Goal: Information Seeking & Learning: Check status

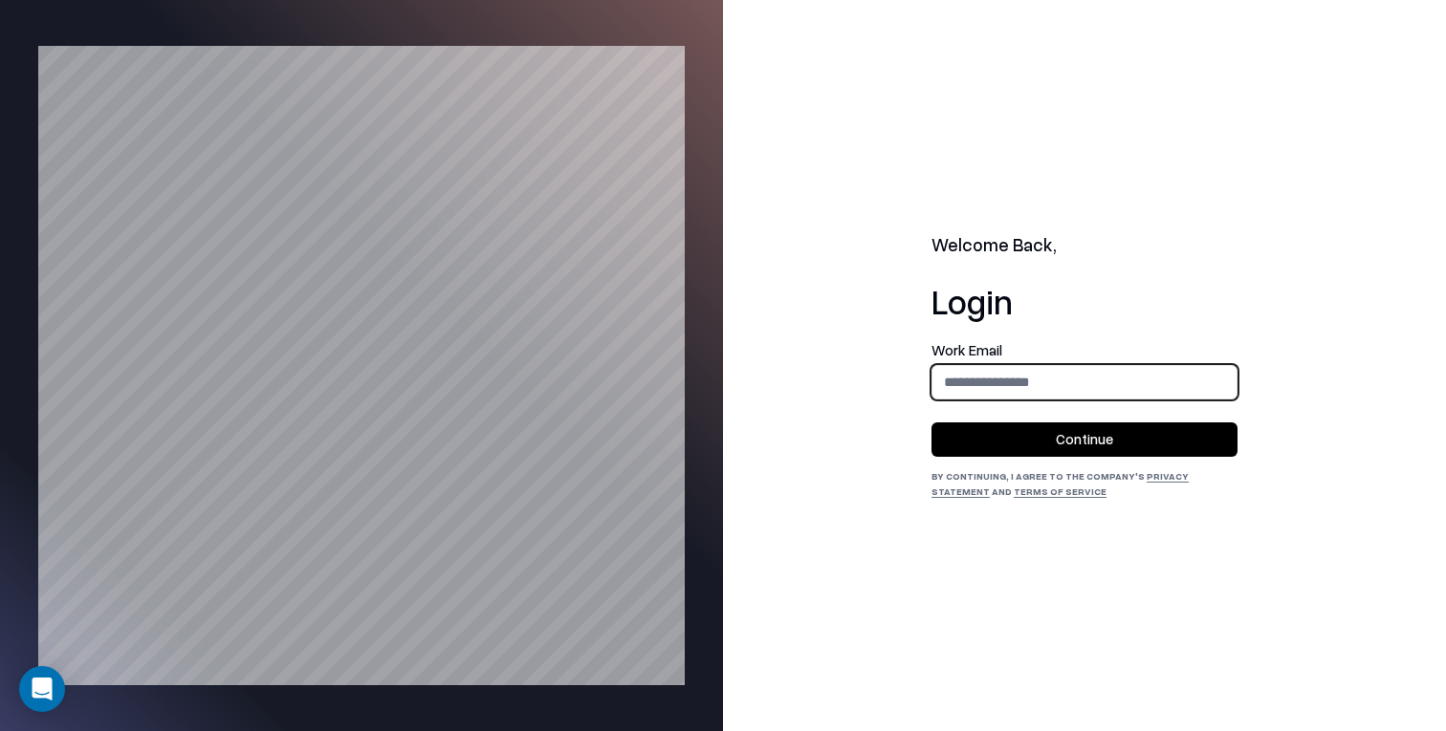
click at [994, 371] on input "email" at bounding box center [1084, 381] width 304 height 35
type input "**********"
click at [931, 423] on button "Continue" at bounding box center [1084, 440] width 306 height 34
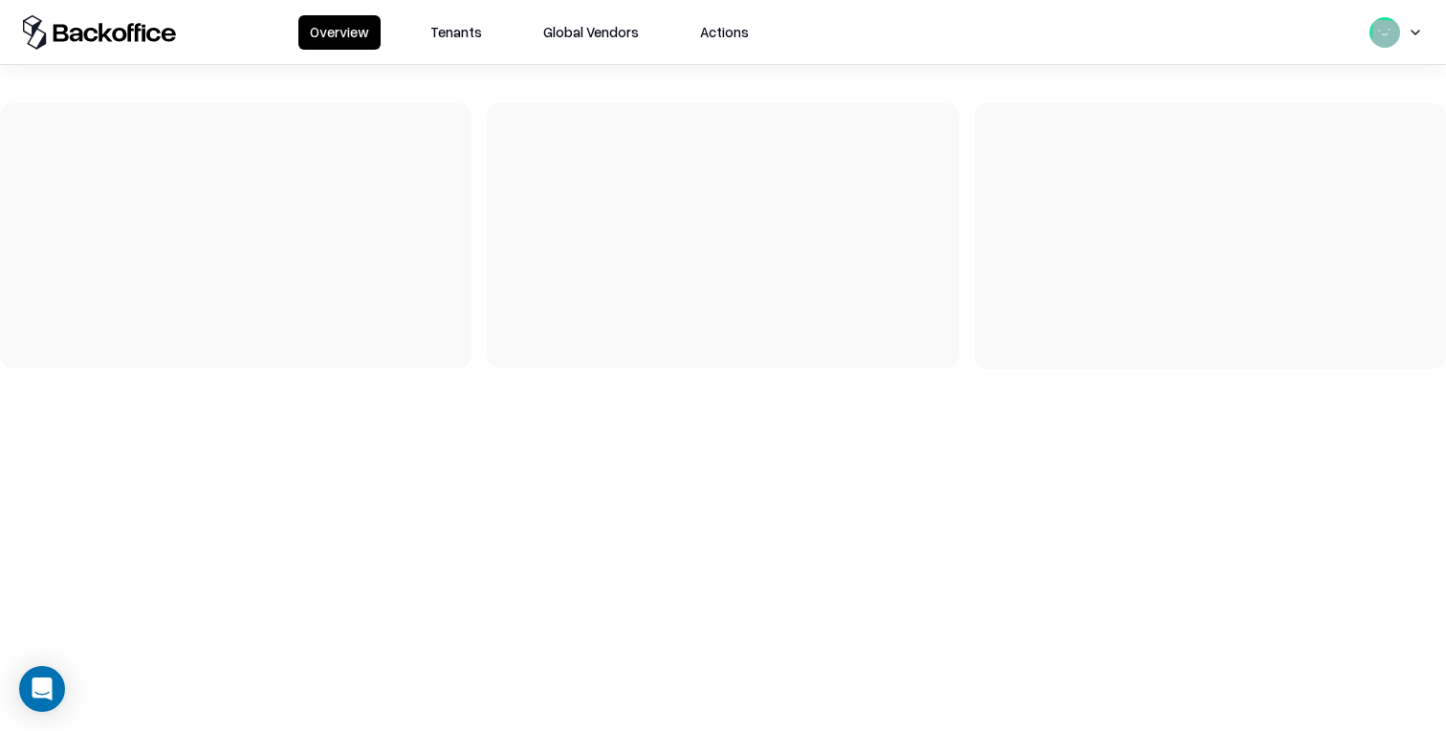
click at [444, 42] on button "Tenants" at bounding box center [456, 32] width 75 height 34
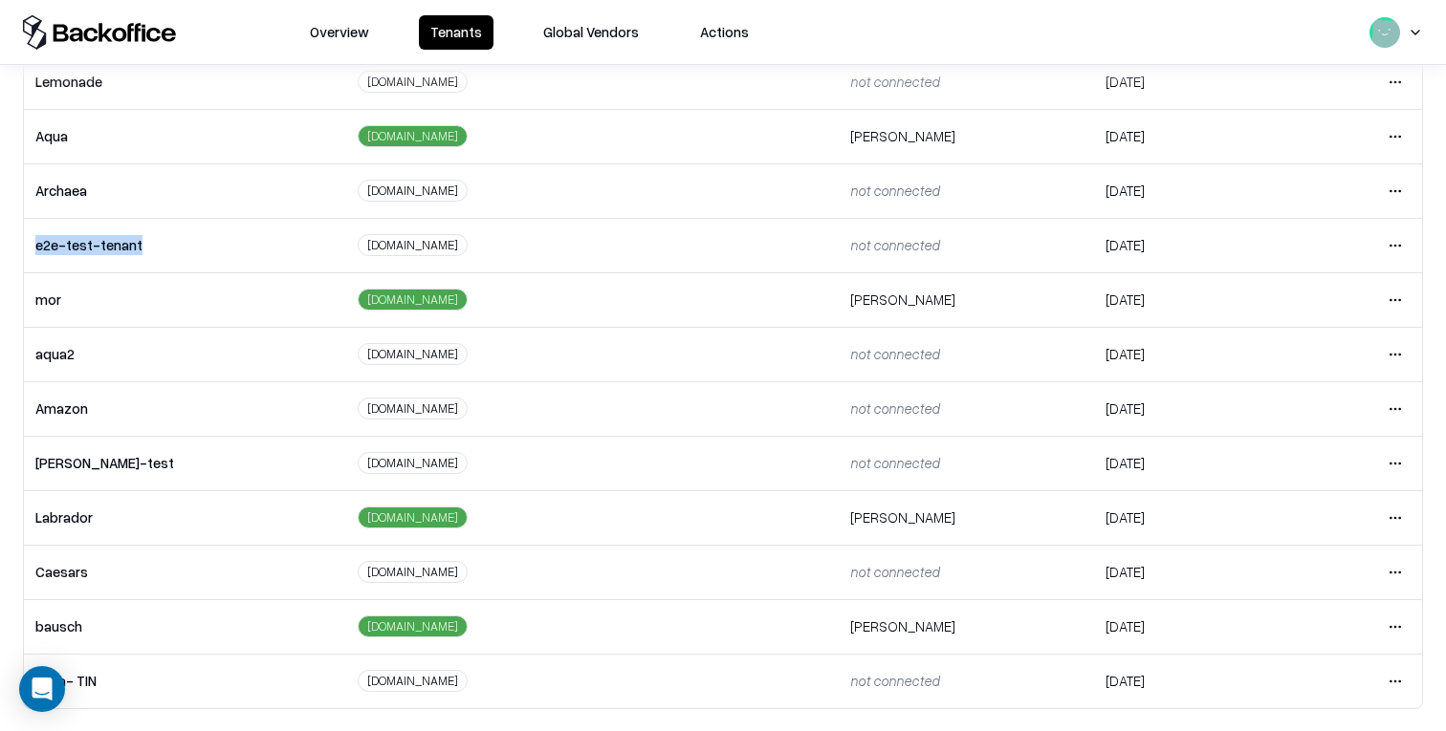
drag, startPoint x: 142, startPoint y: 244, endPoint x: 31, endPoint y: 243, distance: 110.9
click at [31, 243] on td "e2e-test-tenant" at bounding box center [185, 245] width 322 height 55
copy td "e2e-test-tenant"
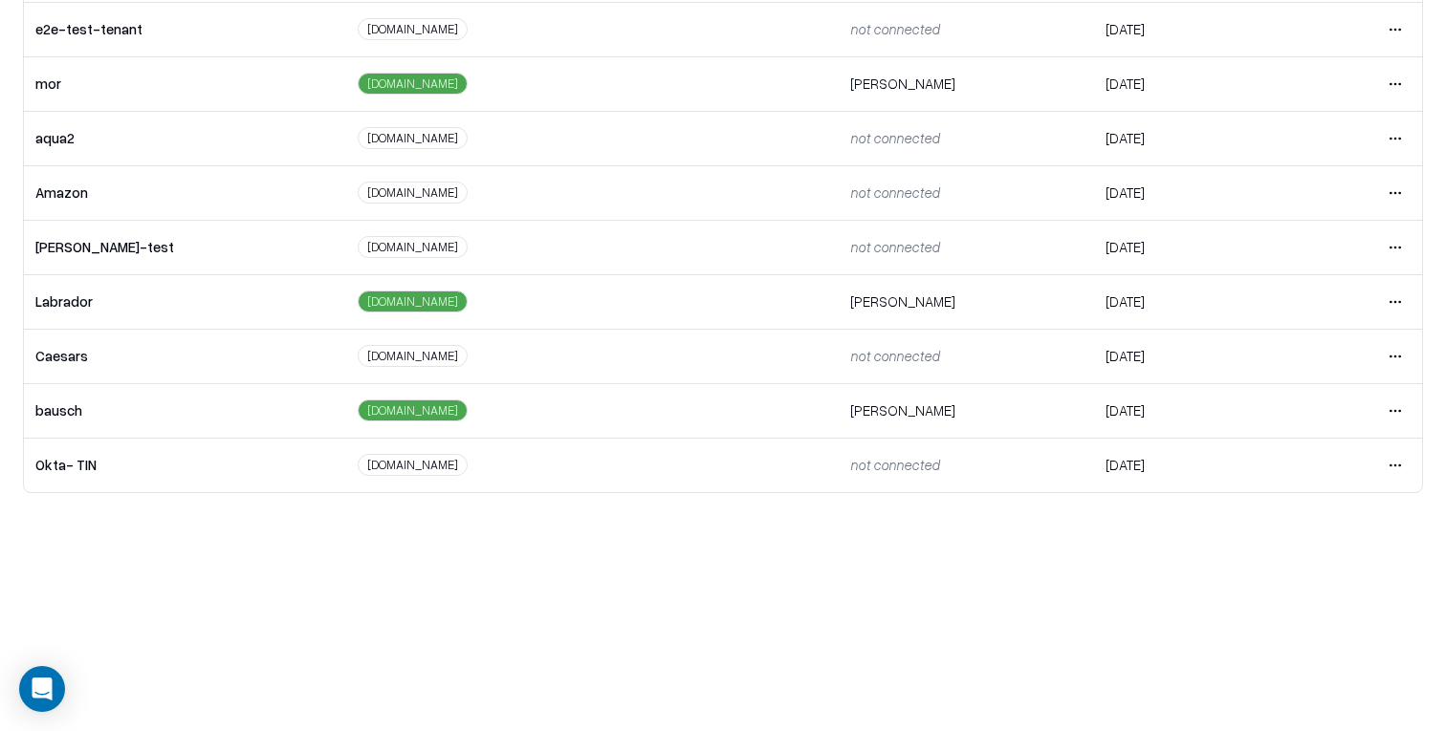
click at [60, 295] on td "Labrador" at bounding box center [185, 301] width 322 height 55
copy td "Labrador"
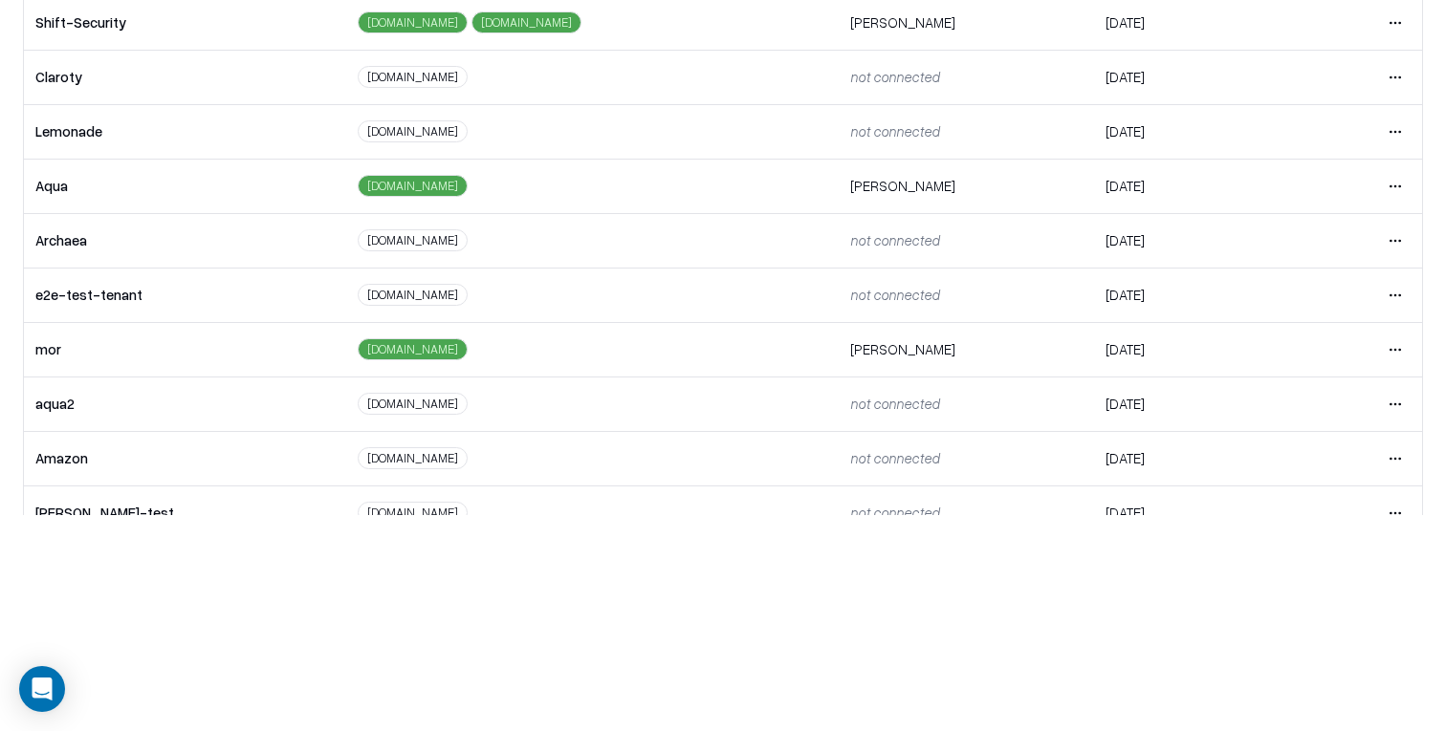
scroll to position [0, 0]
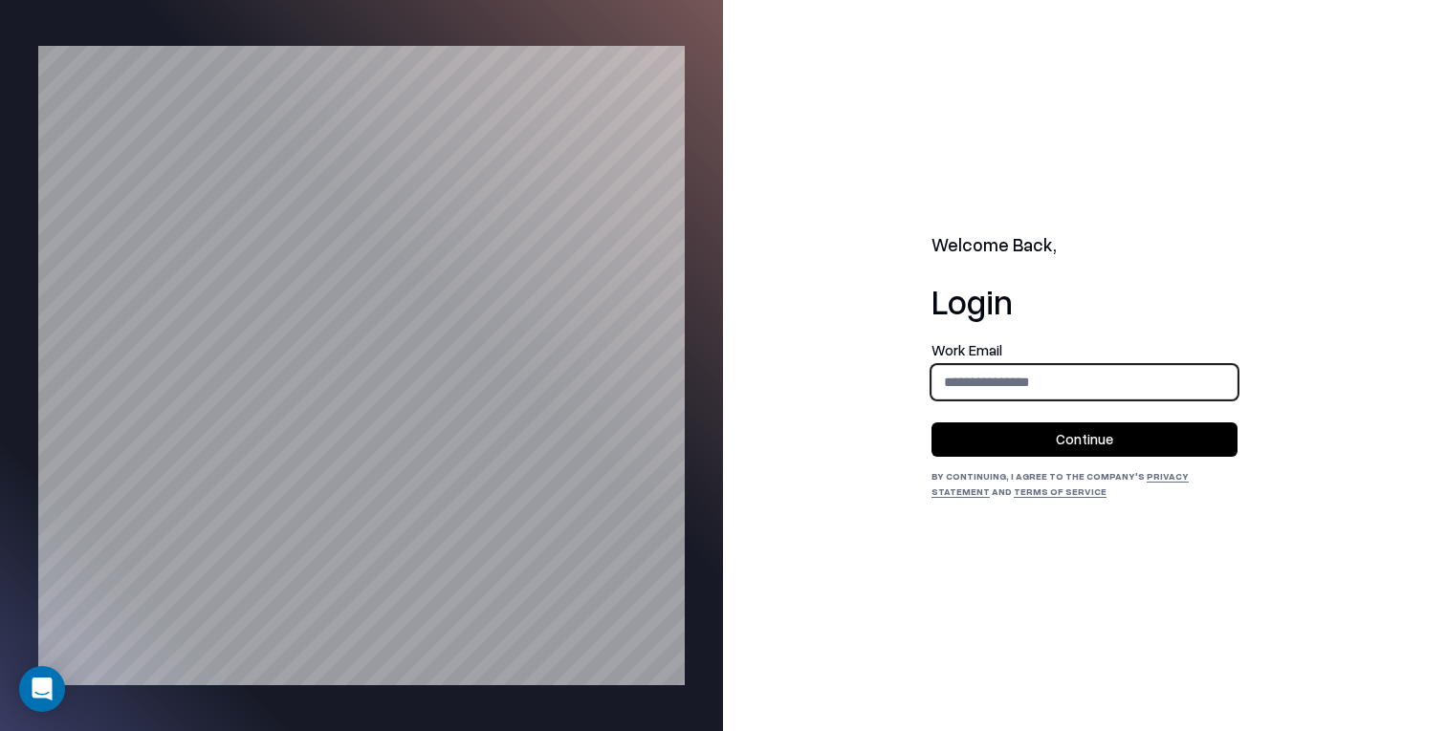
click at [1039, 388] on input "email" at bounding box center [1084, 381] width 304 height 35
type input "**********"
click at [1072, 431] on button "Continue" at bounding box center [1084, 440] width 306 height 34
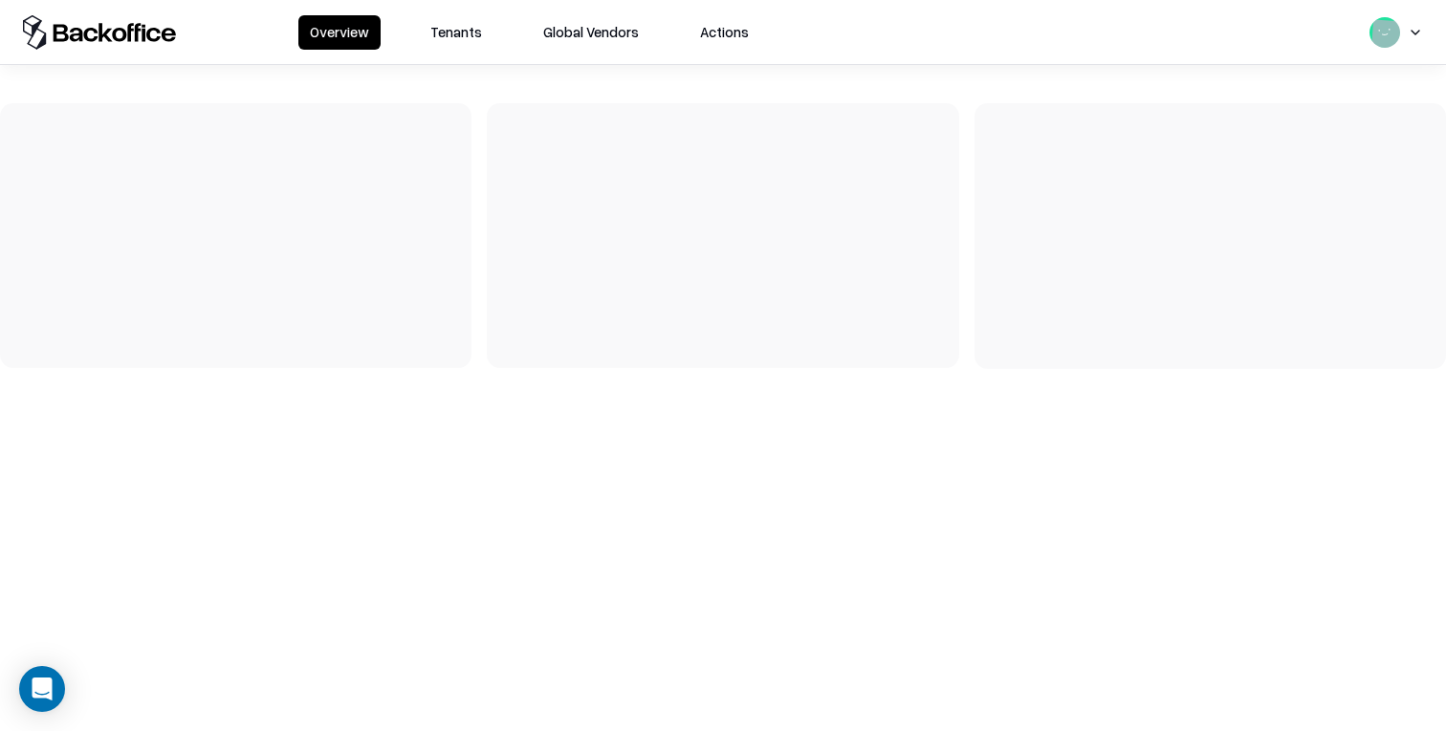
click at [463, 31] on button "Tenants" at bounding box center [456, 32] width 75 height 34
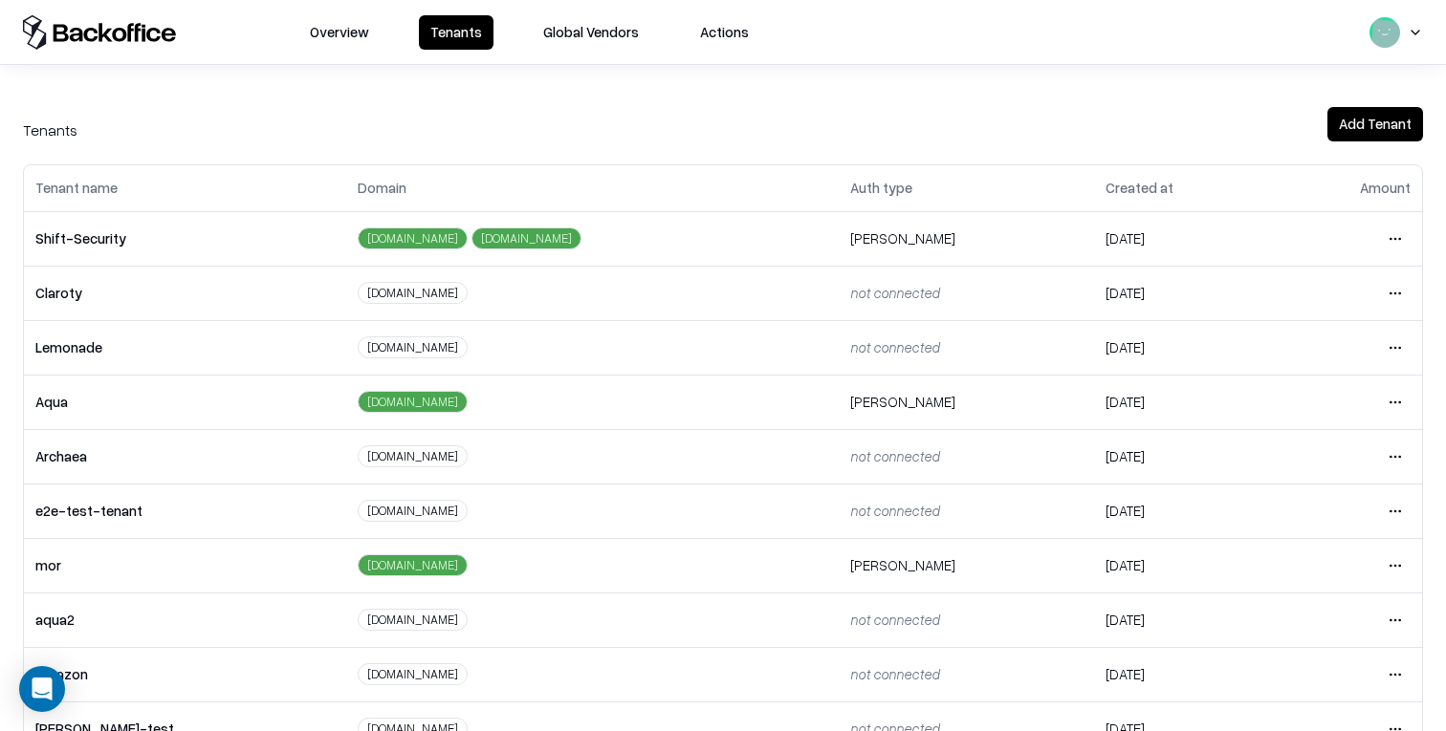
scroll to position [266, 0]
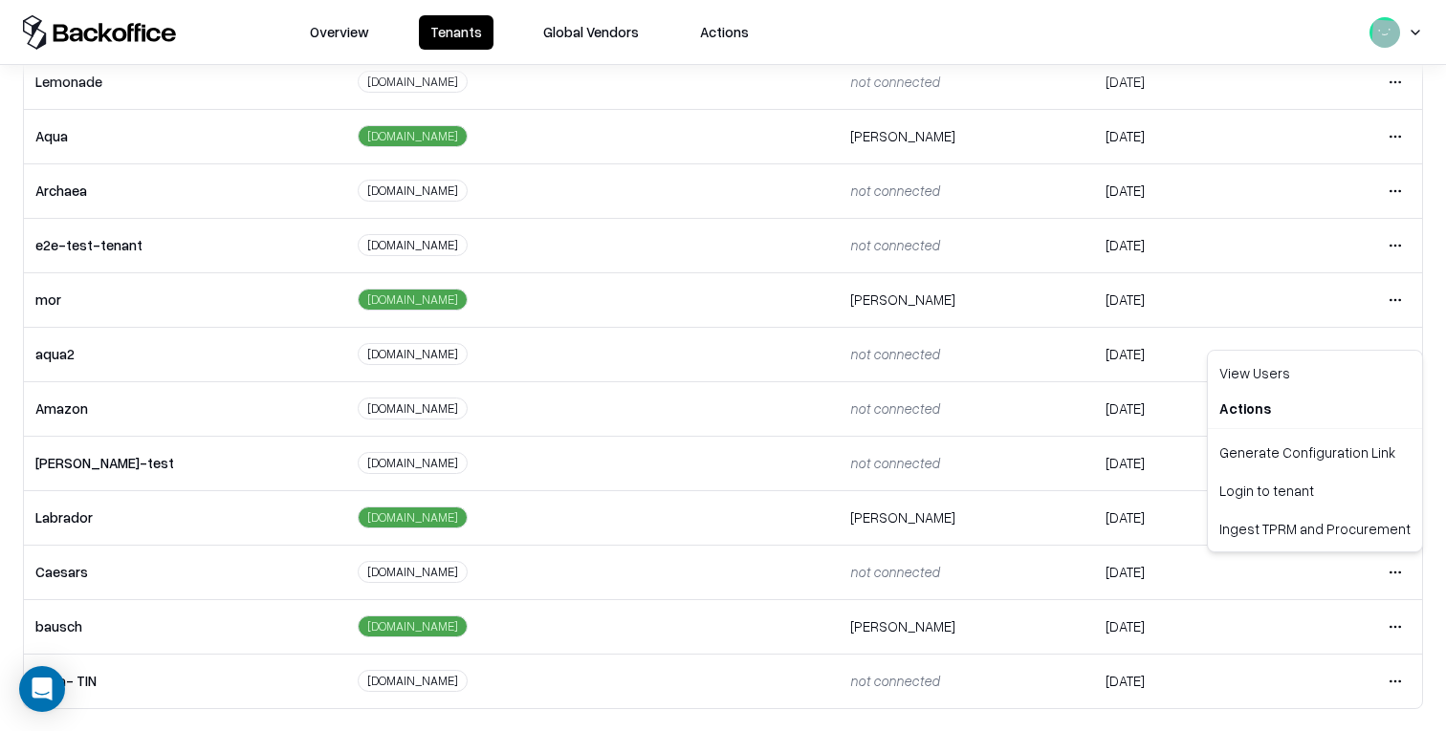
click at [1397, 563] on html "Overview Tenants Global Vendors Actions Tenants Add Tenant Tenant name Domain A…" at bounding box center [723, 365] width 1446 height 731
click at [1311, 491] on div "Login to tenant" at bounding box center [1315, 490] width 207 height 38
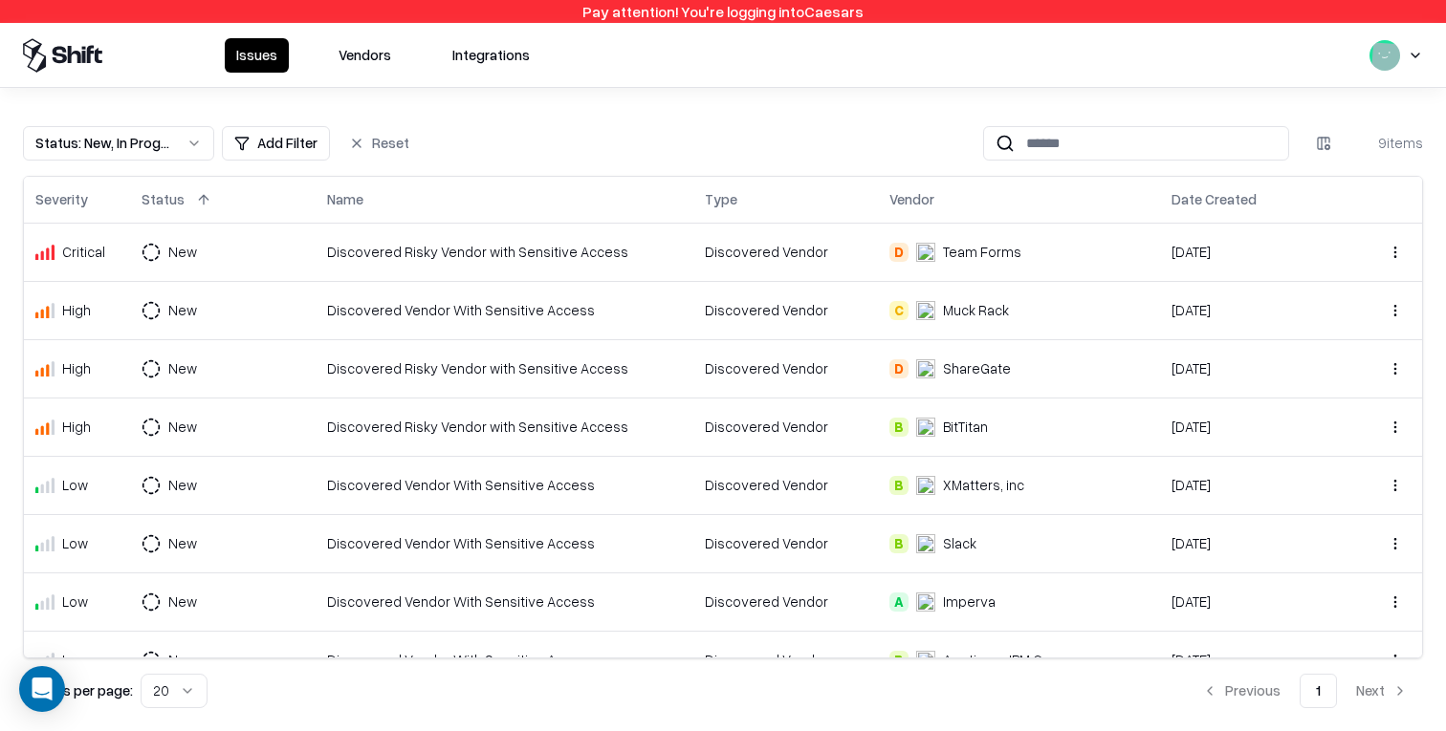
click at [388, 67] on button "Vendors" at bounding box center [365, 55] width 76 height 34
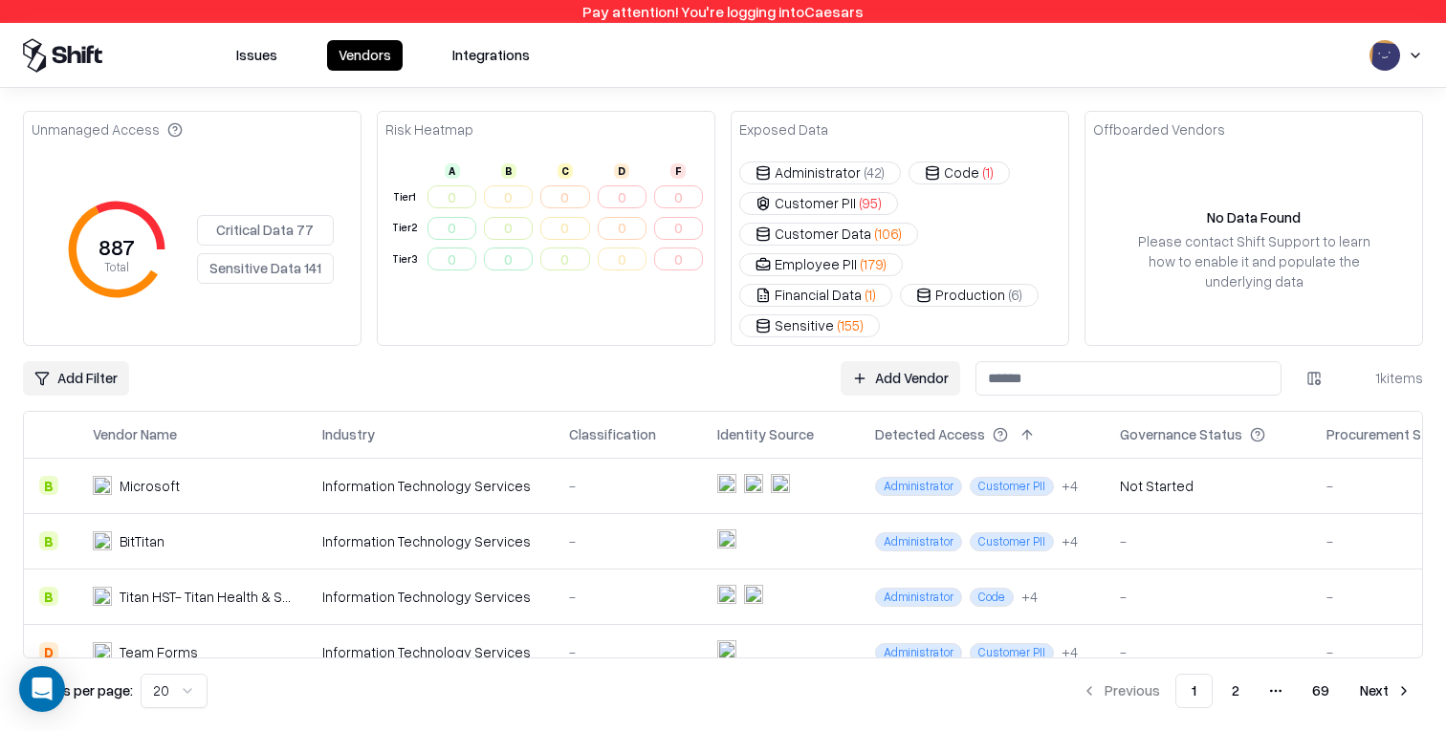
click at [193, 424] on button at bounding box center [196, 435] width 23 height 23
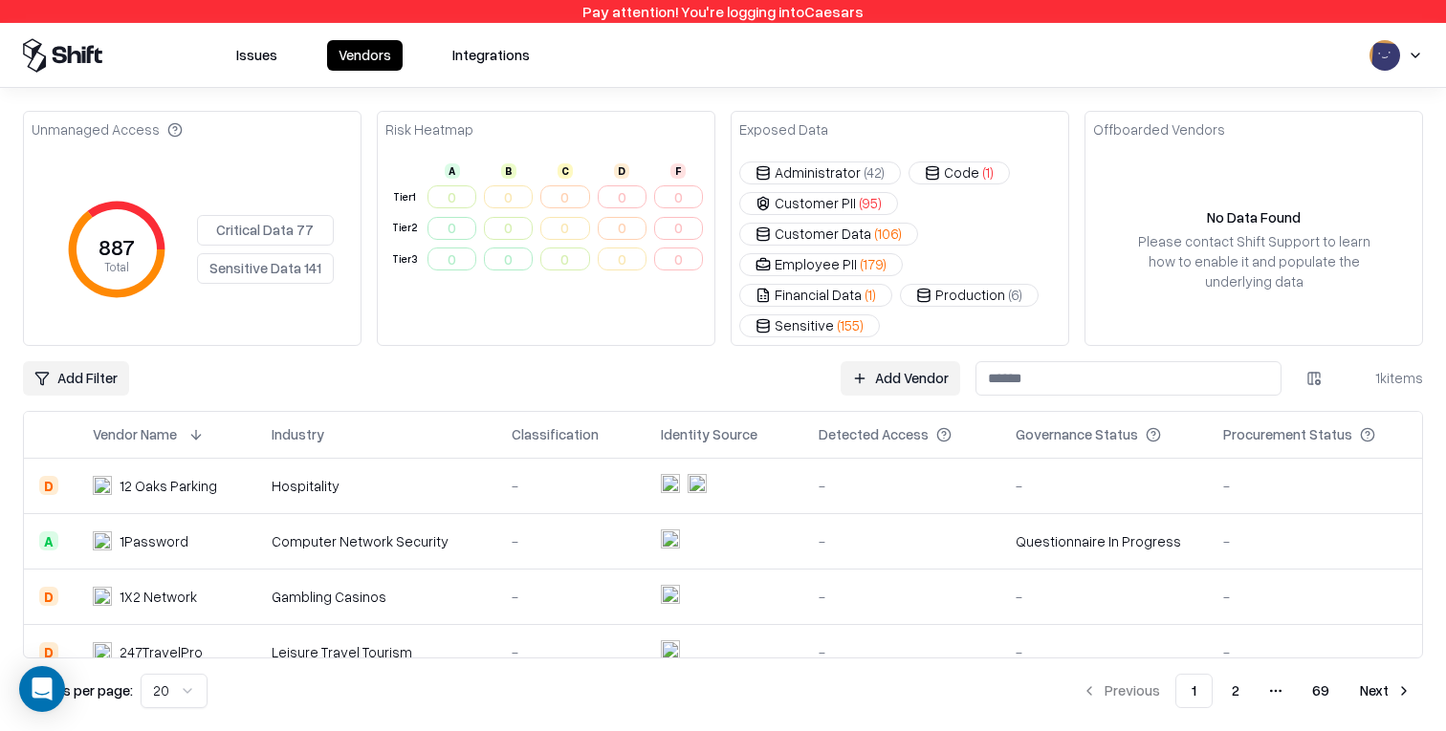
click at [200, 424] on button at bounding box center [196, 435] width 23 height 23
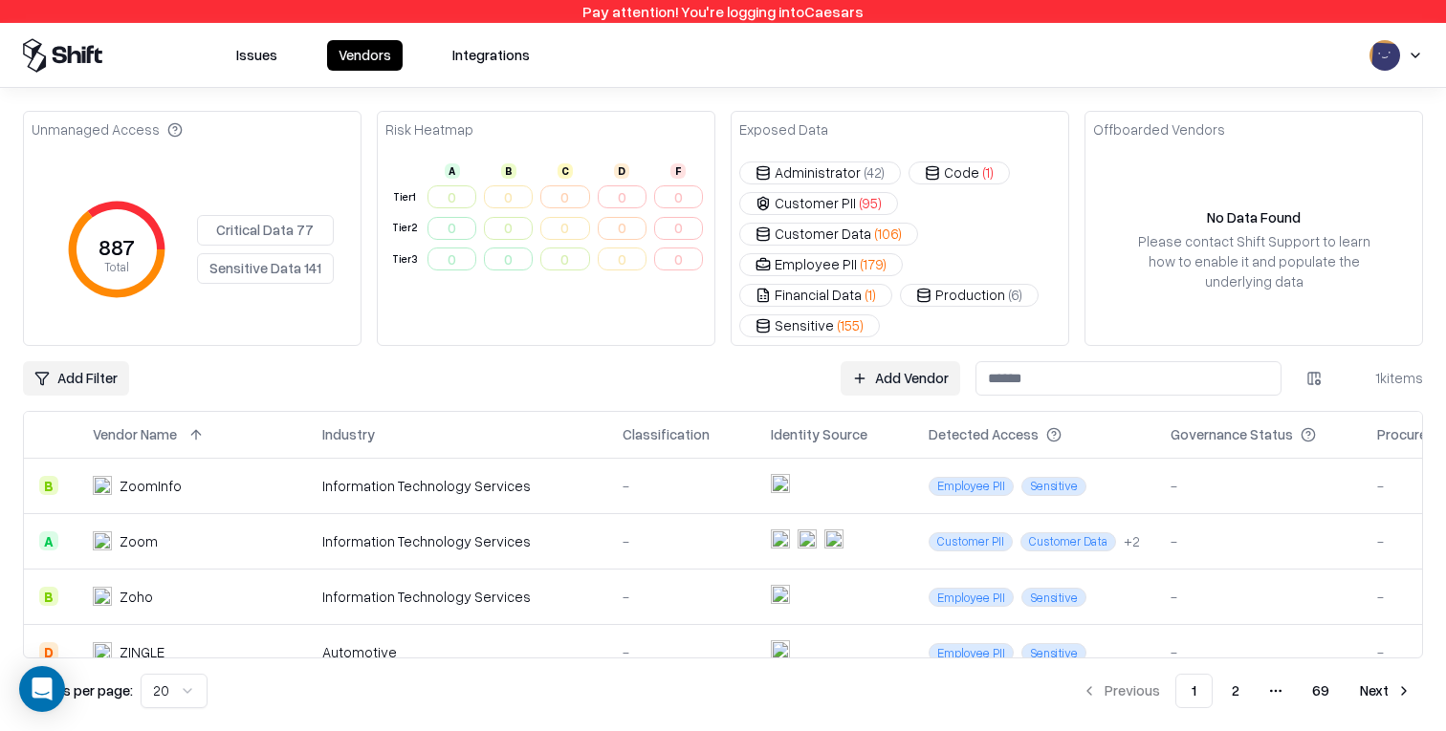
click at [197, 424] on button at bounding box center [196, 435] width 23 height 23
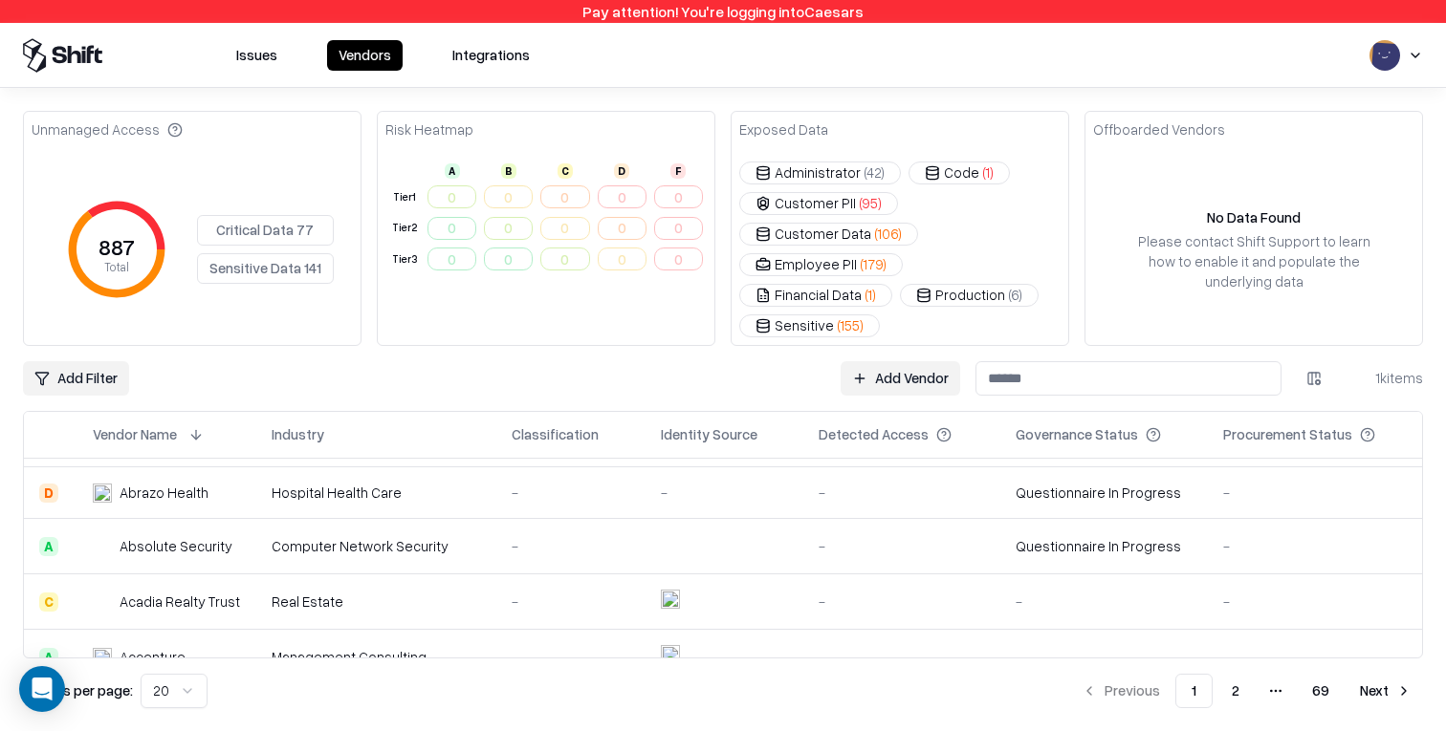
scroll to position [663, 0]
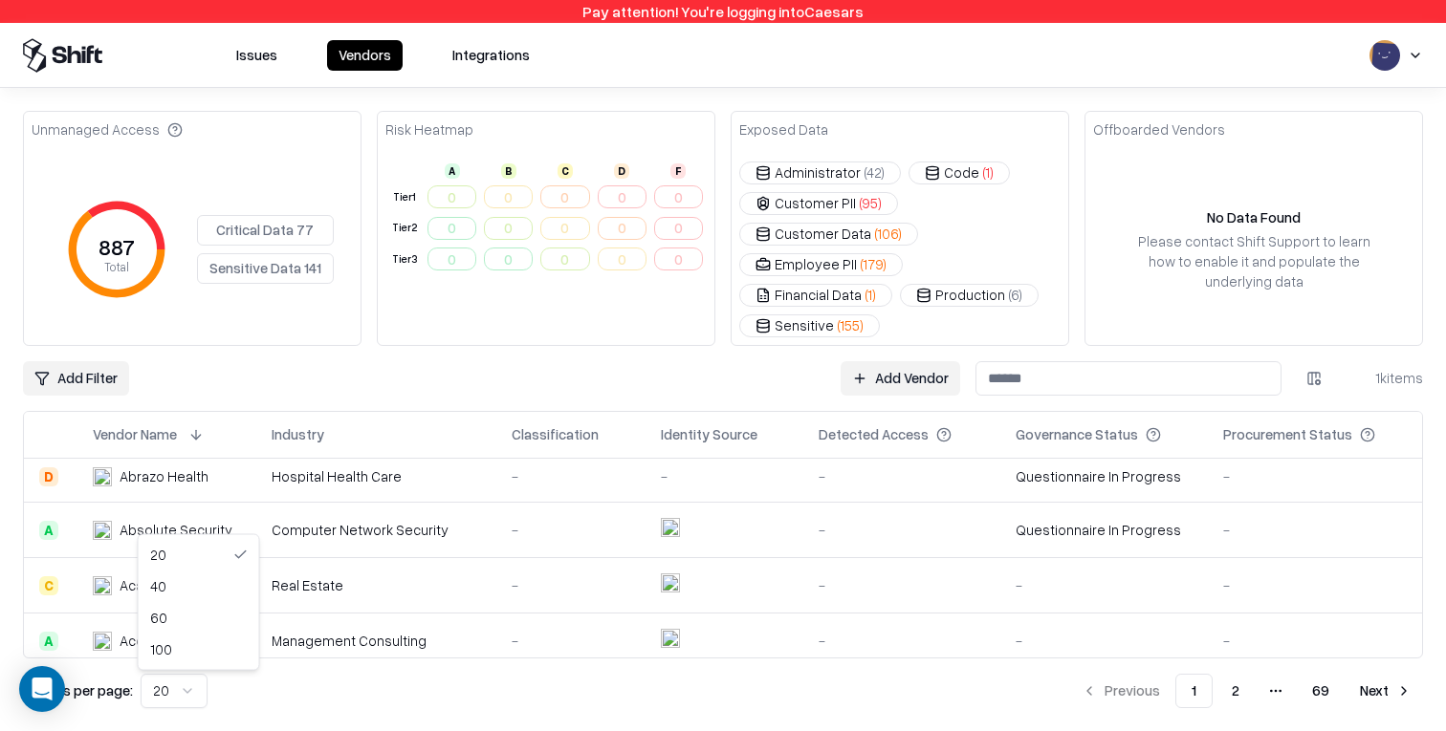
click at [188, 692] on html "Pay attention! You're logging into Caesars Issues Vendors Integrations Unmanage…" at bounding box center [723, 365] width 1446 height 731
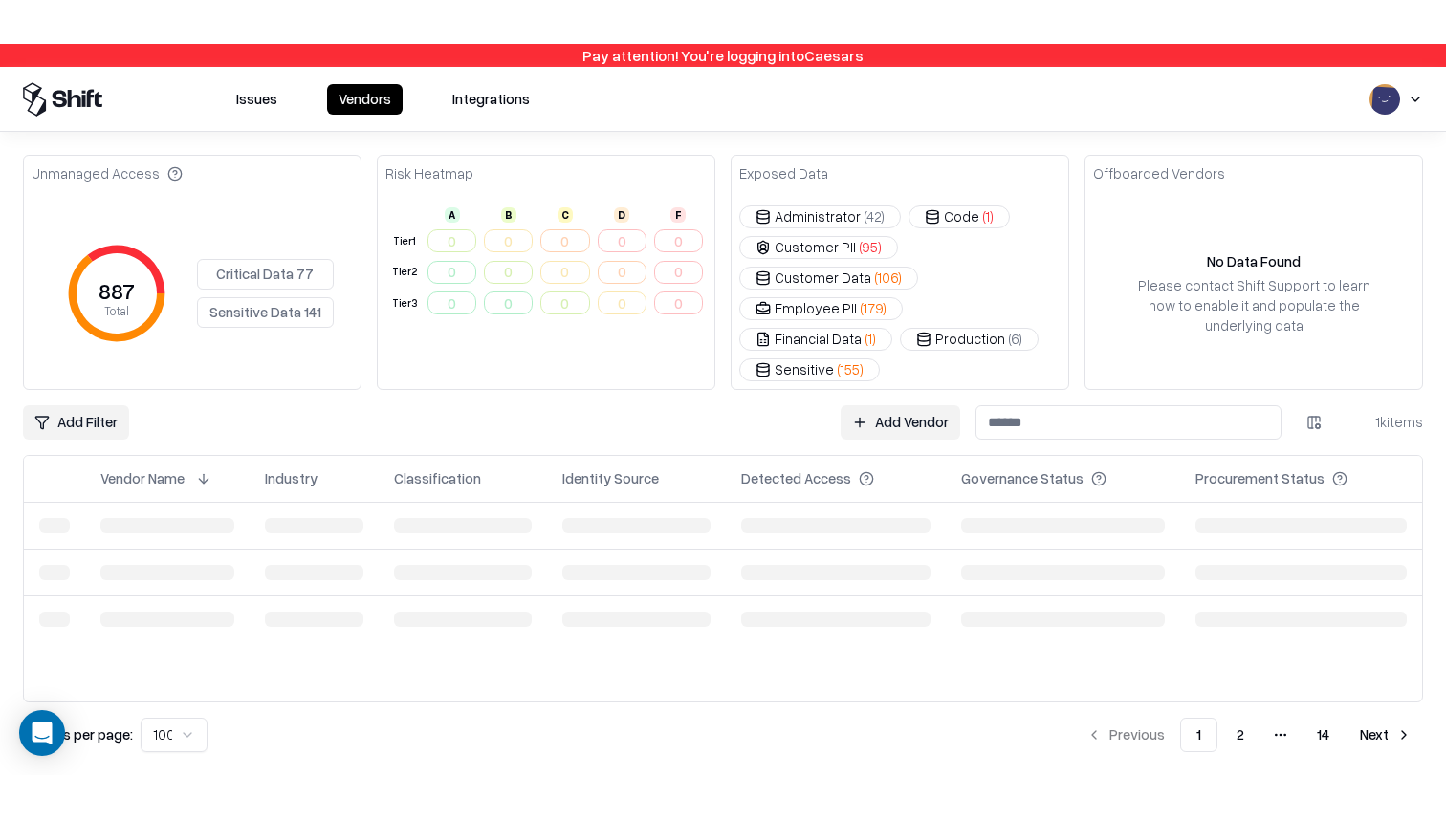
scroll to position [0, 0]
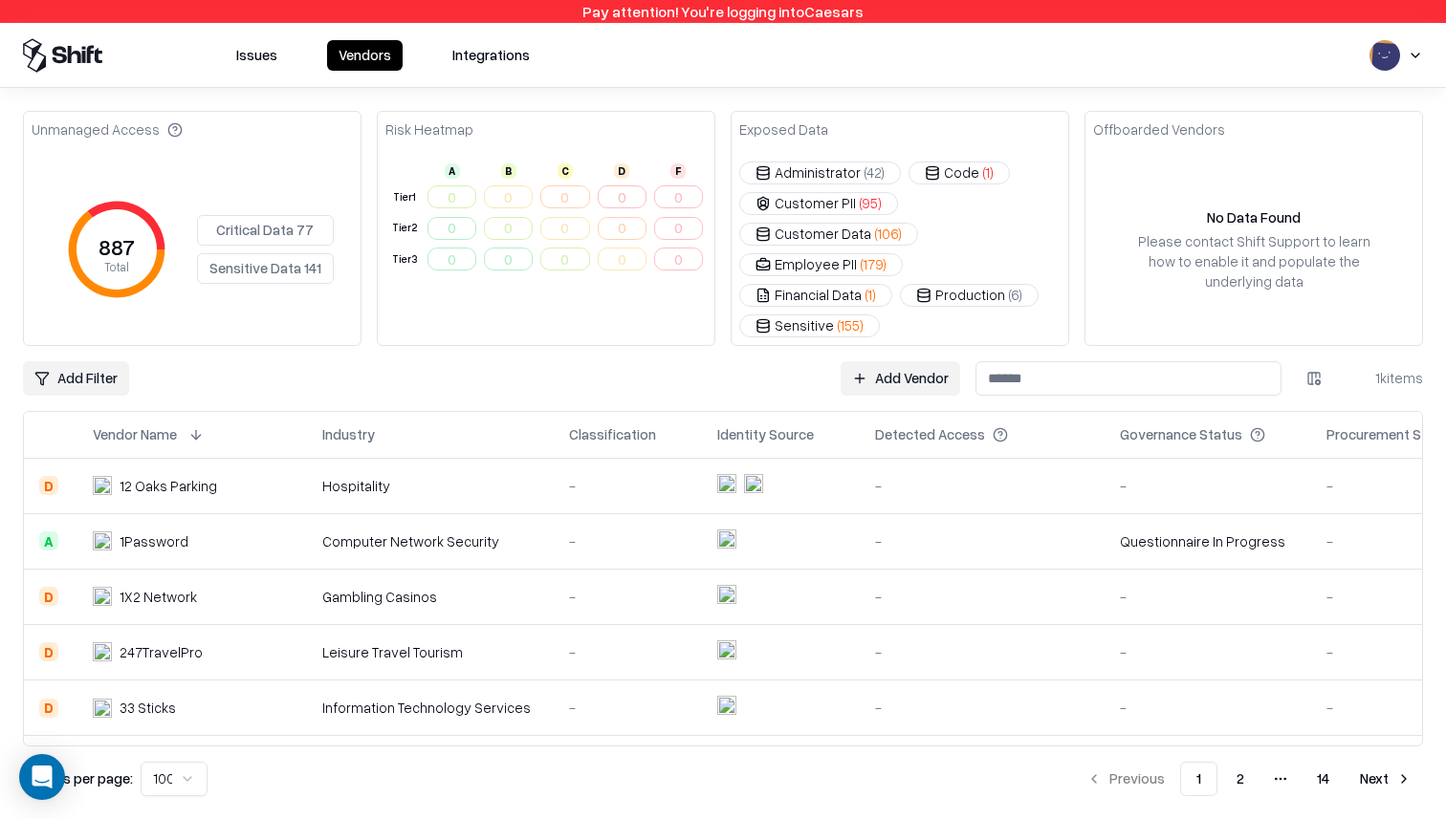
click at [164, 425] on div "Vendor Name" at bounding box center [135, 435] width 84 height 20
click at [186, 424] on button at bounding box center [196, 435] width 23 height 23
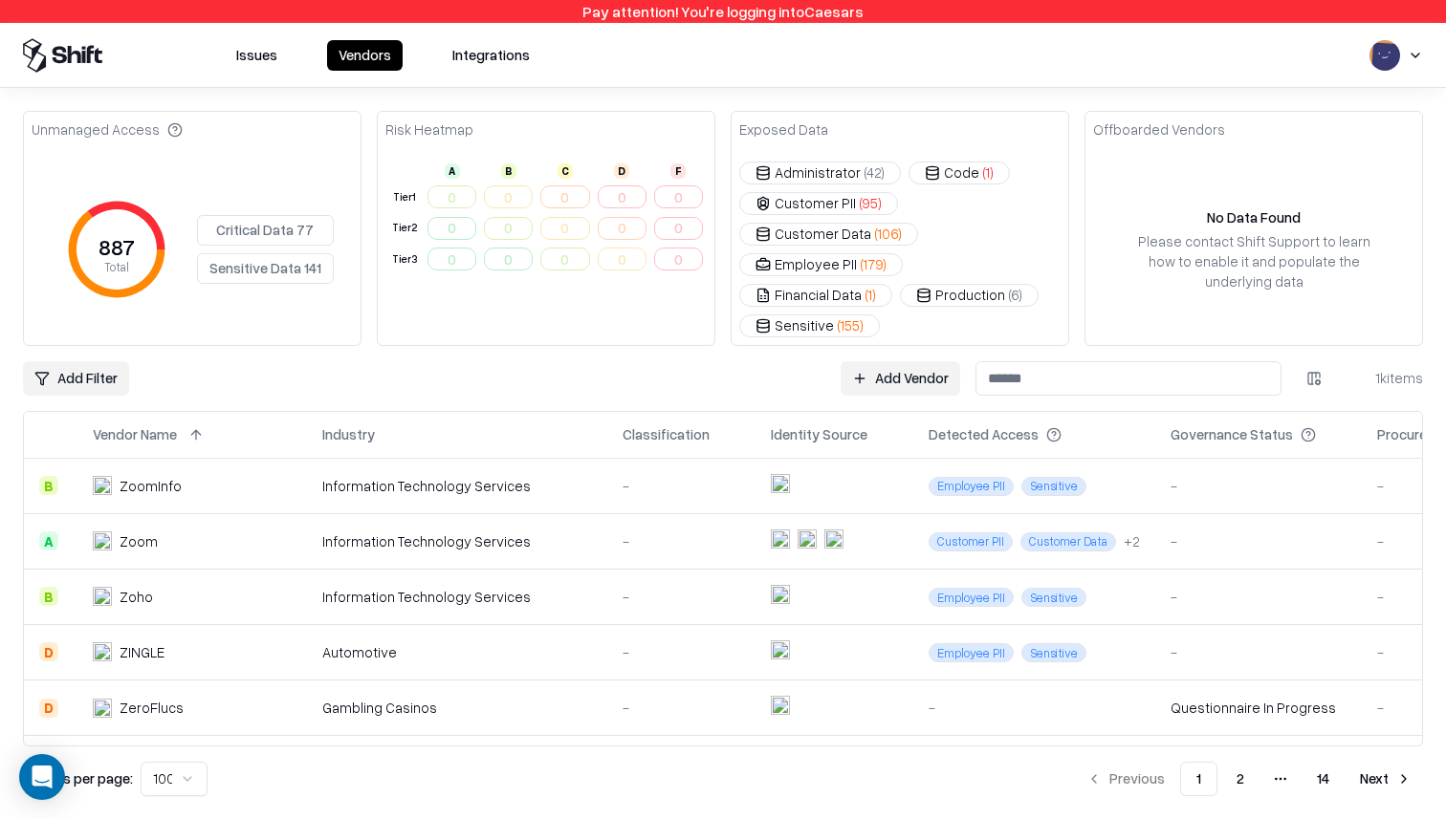
click at [196, 424] on button at bounding box center [196, 435] width 23 height 23
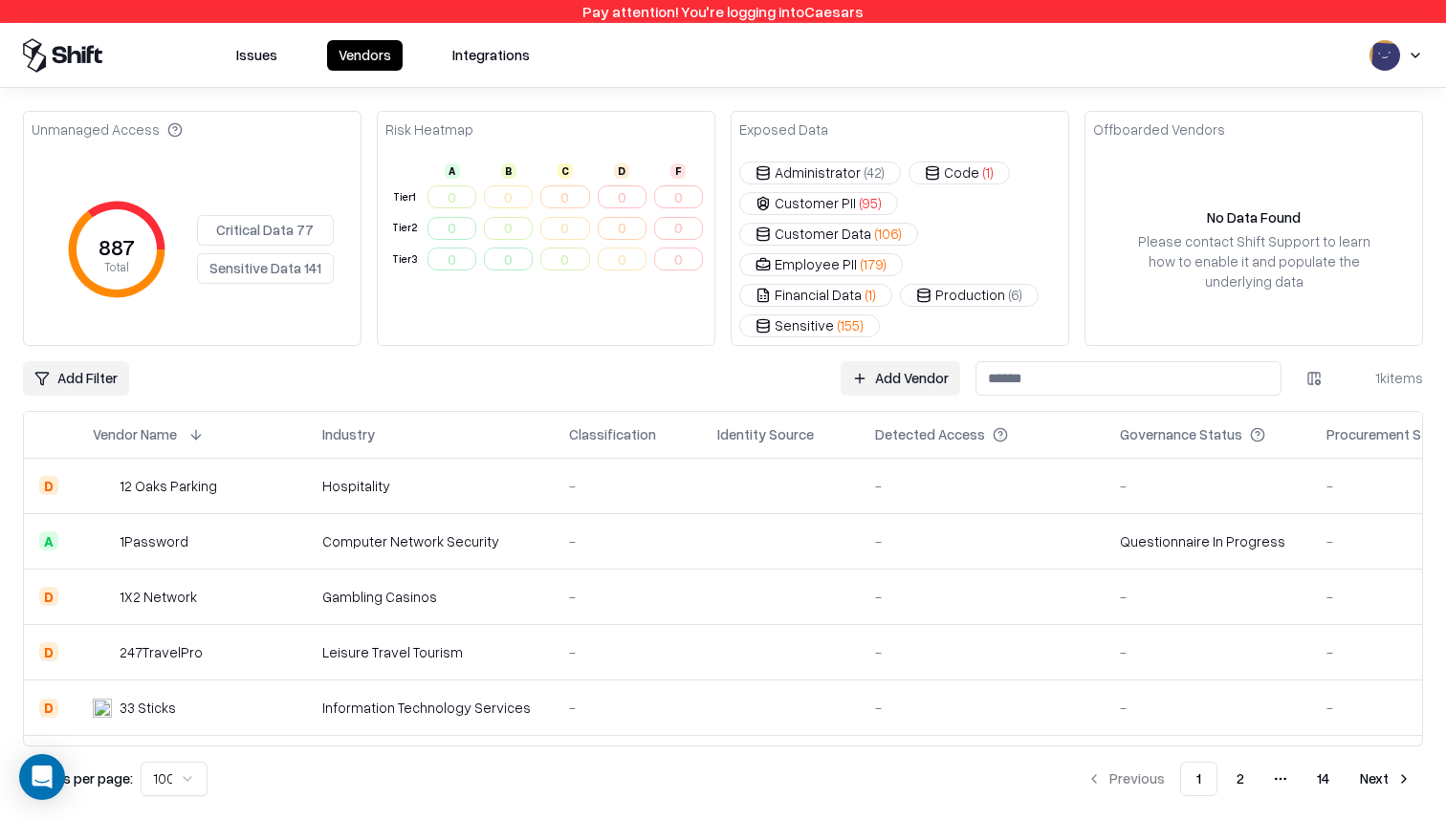
click at [1313, 350] on html "Pay attention! You're logging into Caesars Issues Vendors Integrations Unmanage…" at bounding box center [723, 409] width 1446 height 819
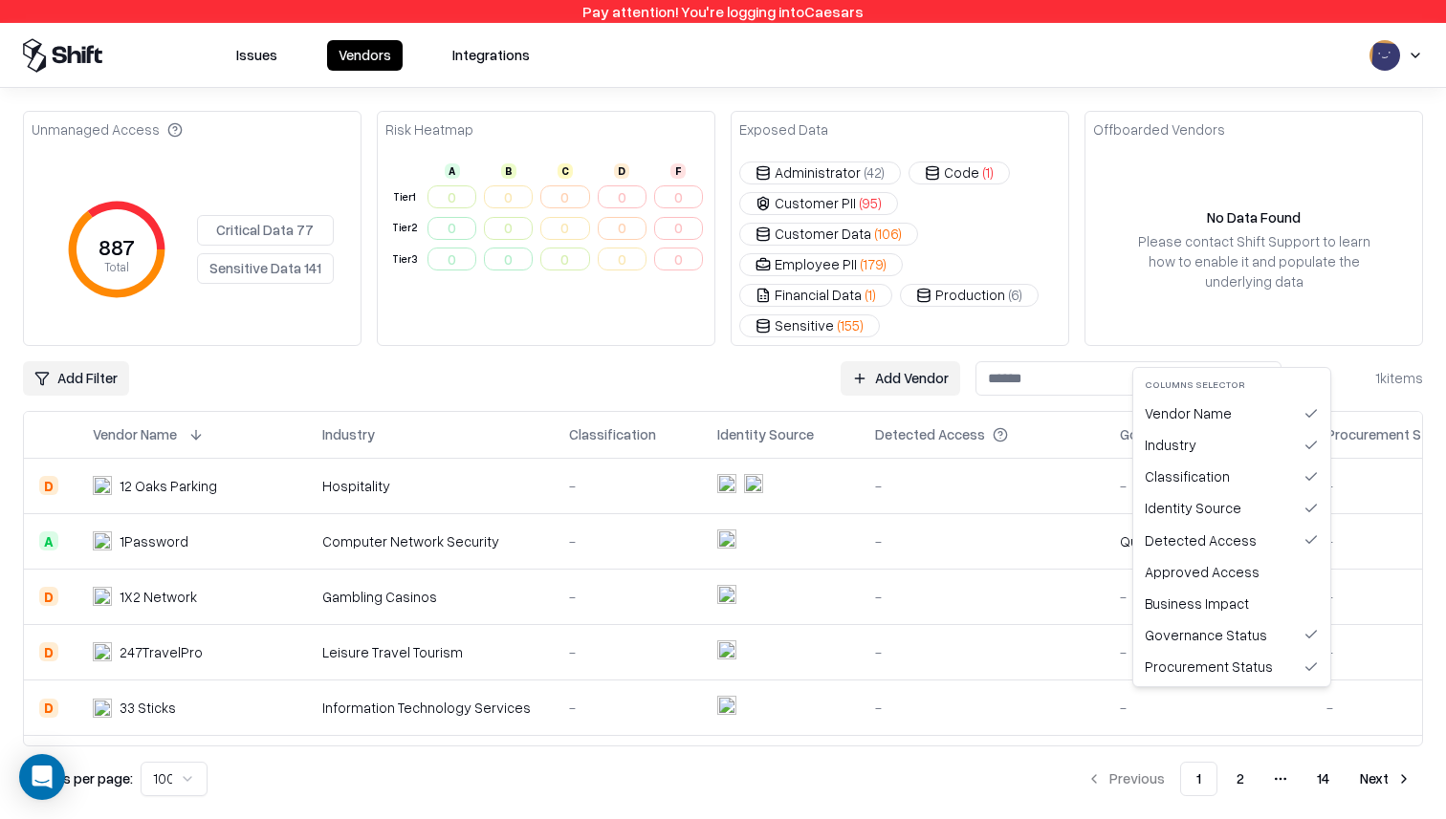
click at [1308, 334] on html "Pay attention! You're logging into Caesars Issues Vendors Integrations Unmanage…" at bounding box center [723, 409] width 1446 height 819
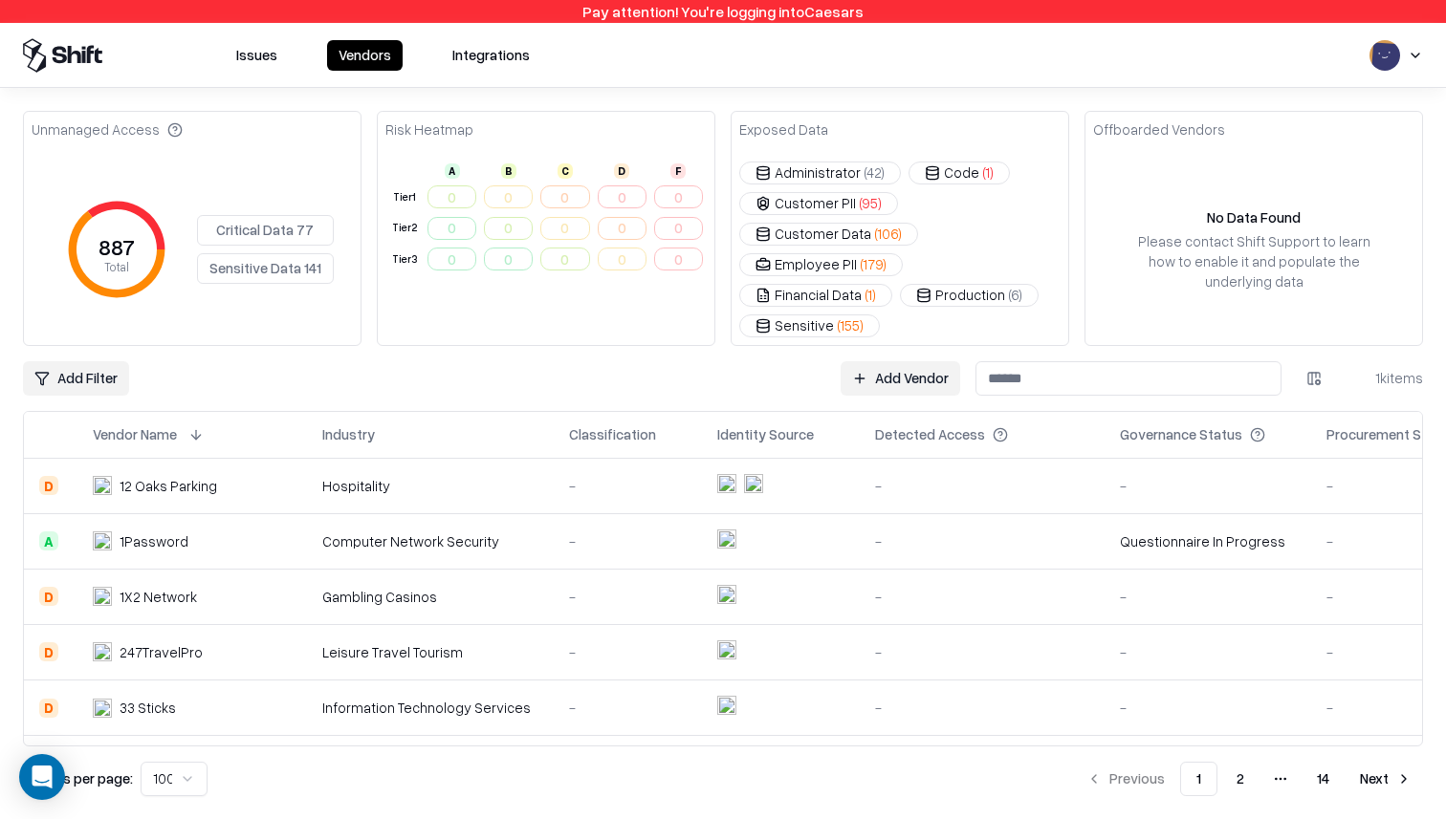
click at [247, 59] on button "Issues" at bounding box center [257, 55] width 64 height 31
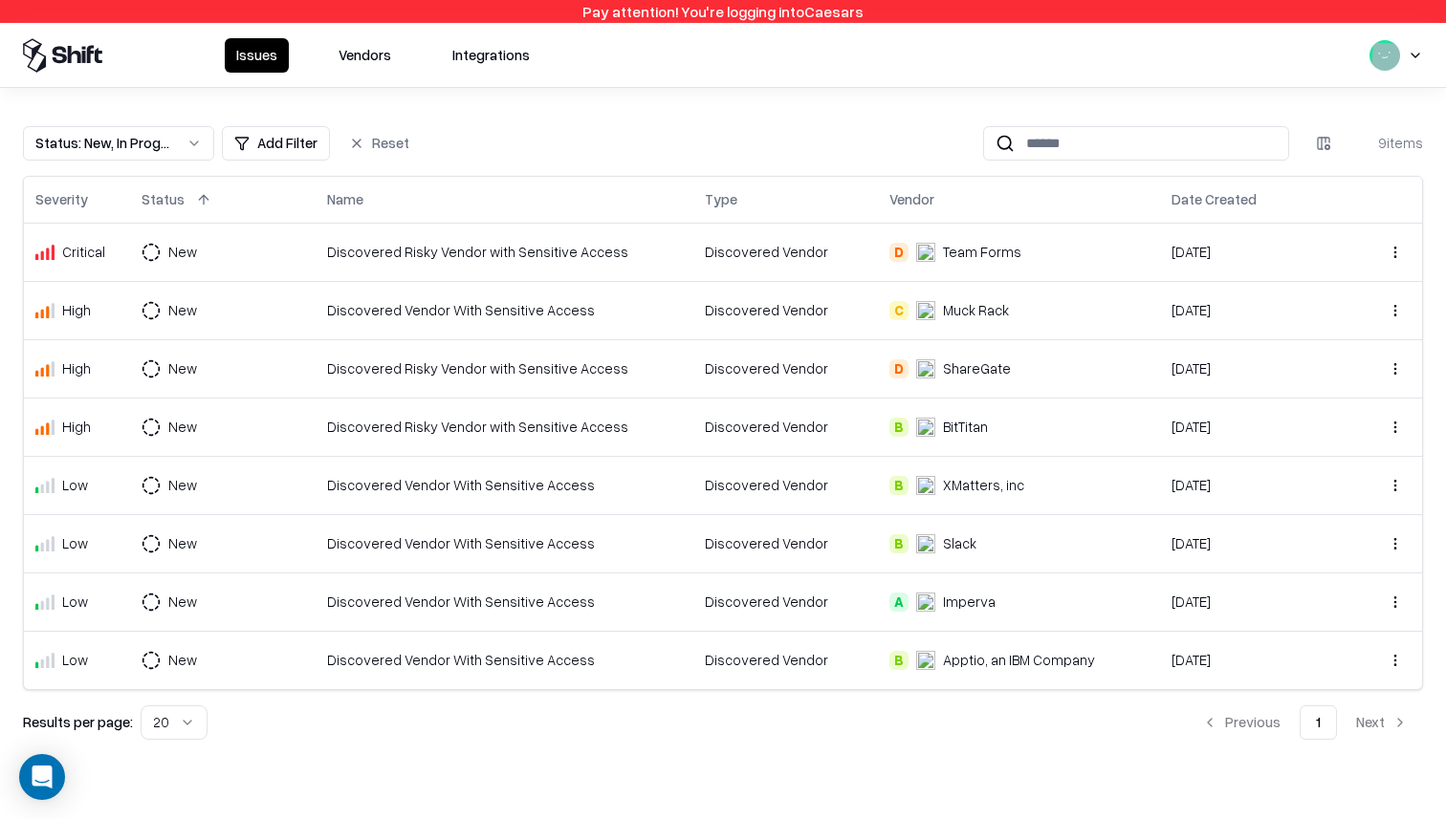
click at [174, 157] on button "Status : New, In Progress" at bounding box center [118, 143] width 191 height 34
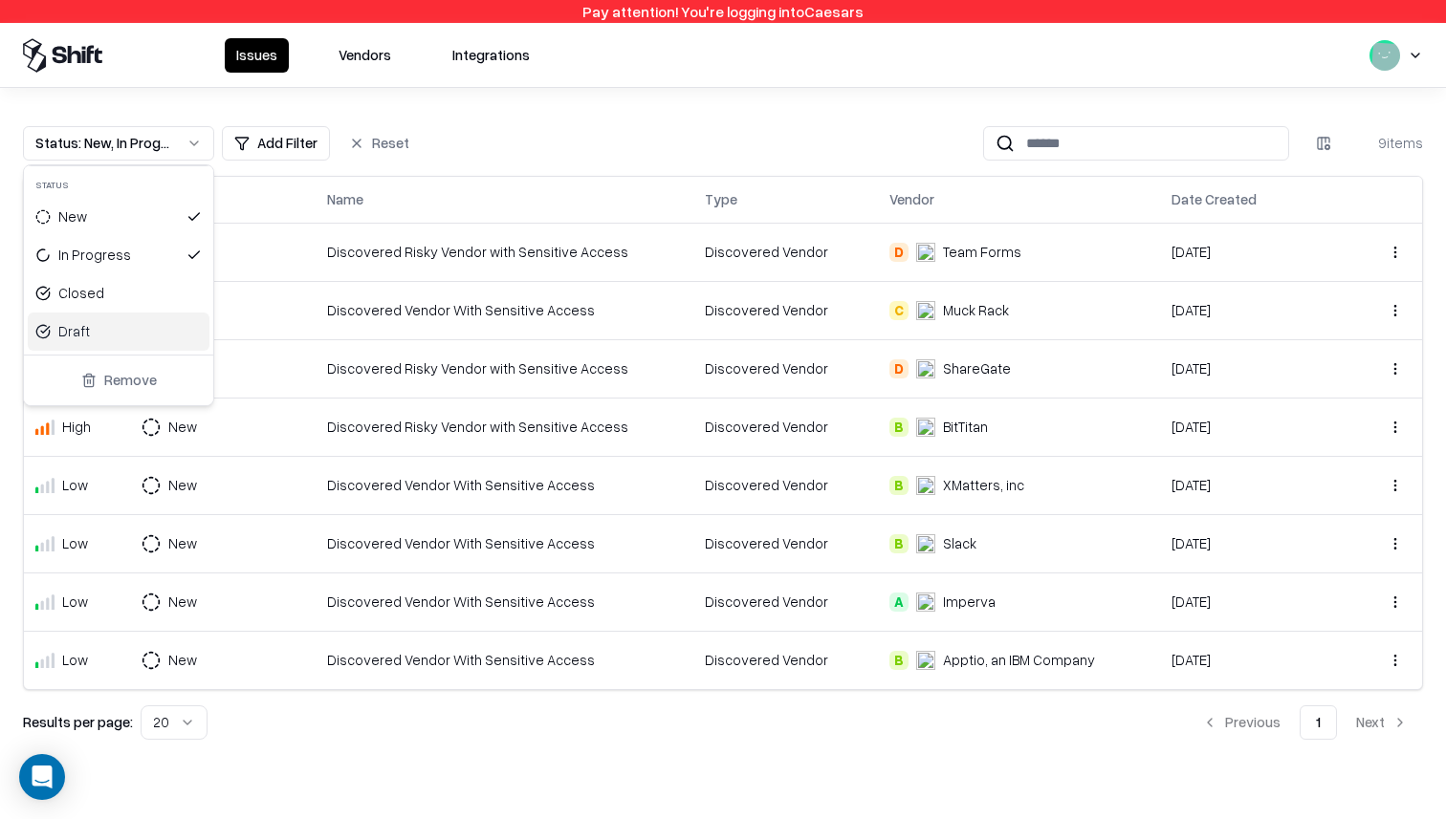
click at [163, 319] on div "Draft" at bounding box center [119, 332] width 182 height 38
click at [163, 328] on div "Draft" at bounding box center [119, 332] width 182 height 38
click at [164, 296] on div "Closed" at bounding box center [119, 293] width 182 height 38
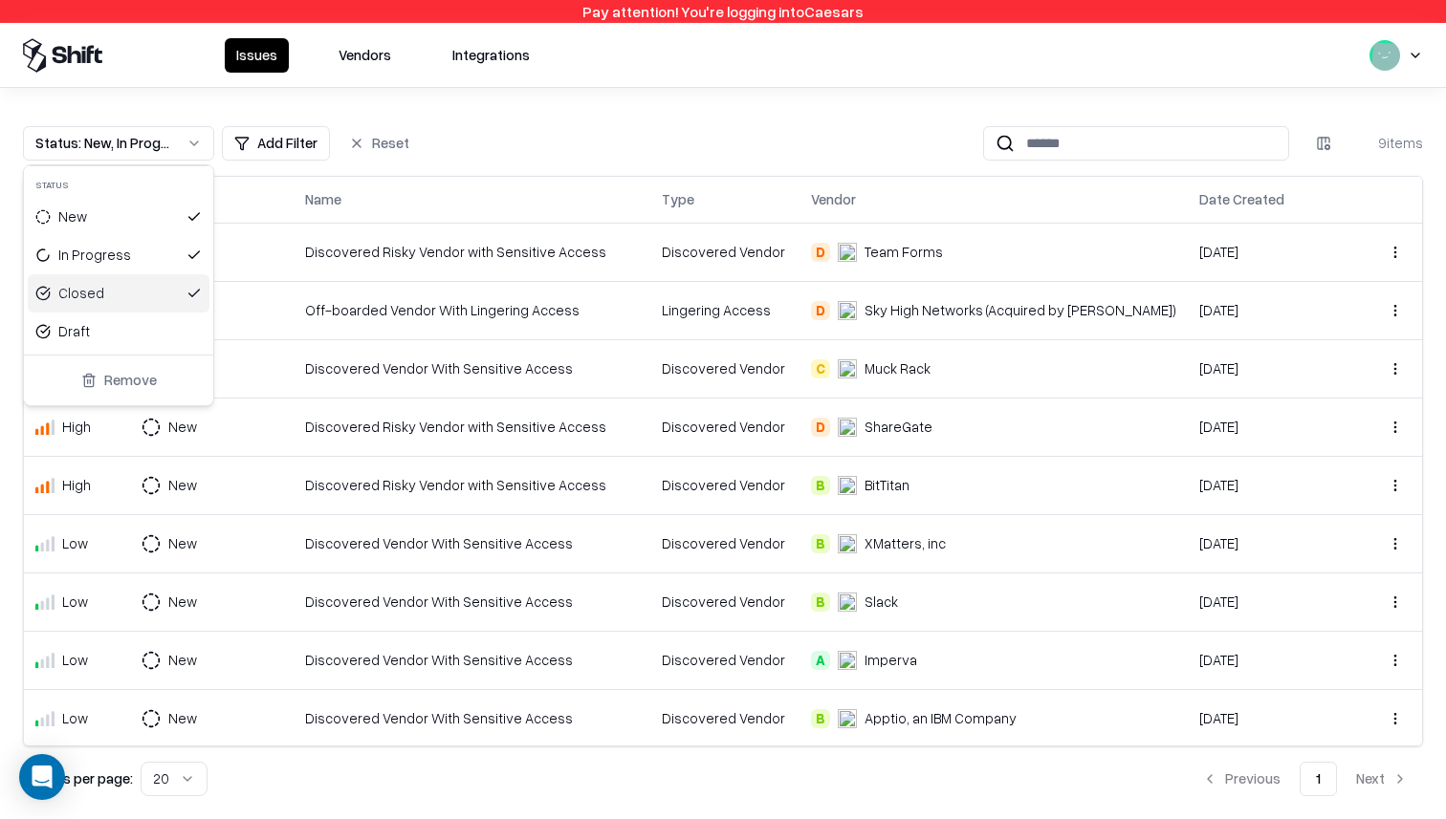
click at [528, 137] on html "Pay attention! You're logging into Caesars Issues Vendors Integrations Status :…" at bounding box center [723, 409] width 1446 height 819
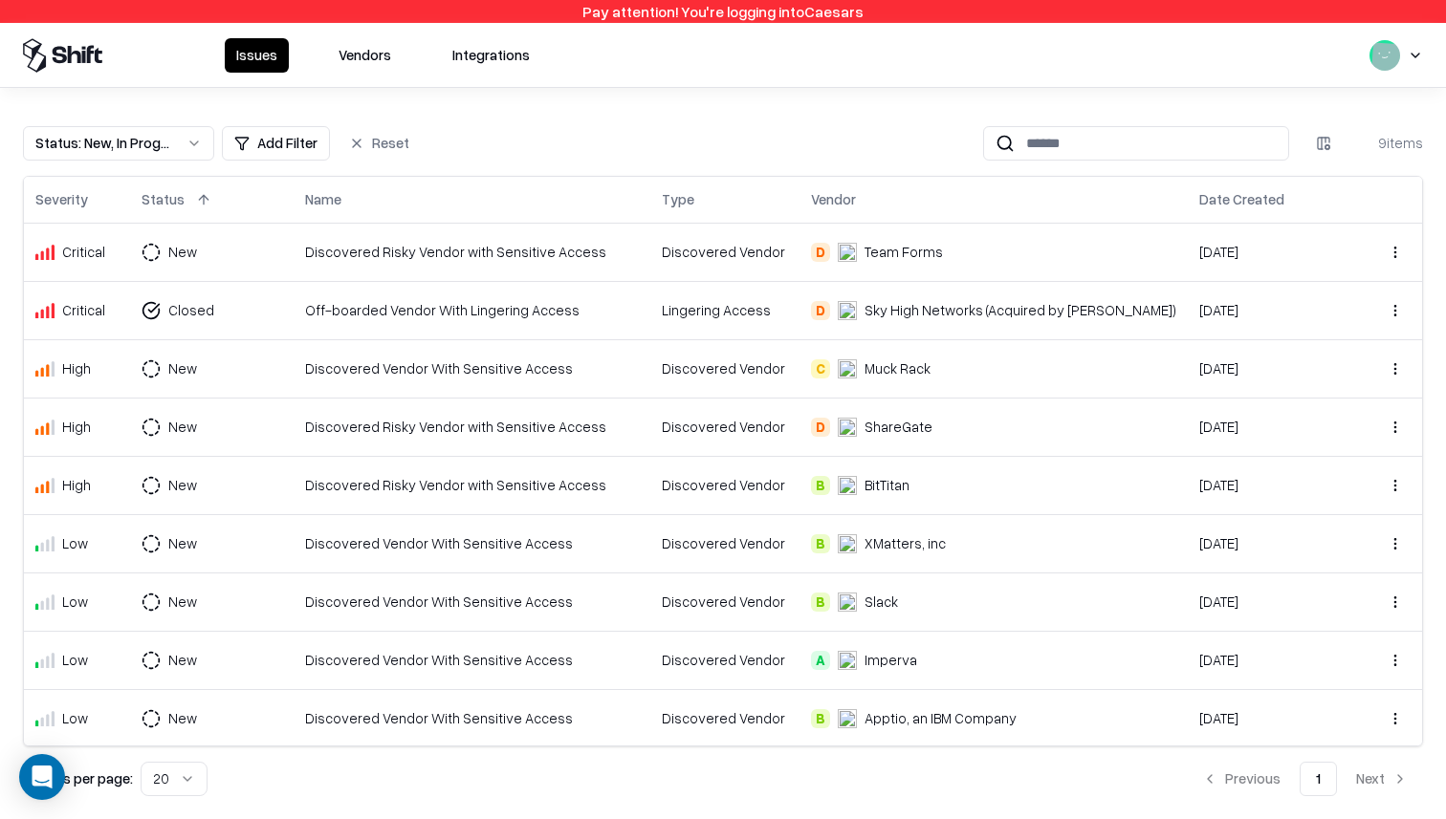
click at [195, 200] on button at bounding box center [203, 199] width 23 height 23
click at [209, 197] on button at bounding box center [203, 199] width 23 height 23
click at [372, 197] on button at bounding box center [360, 199] width 23 height 23
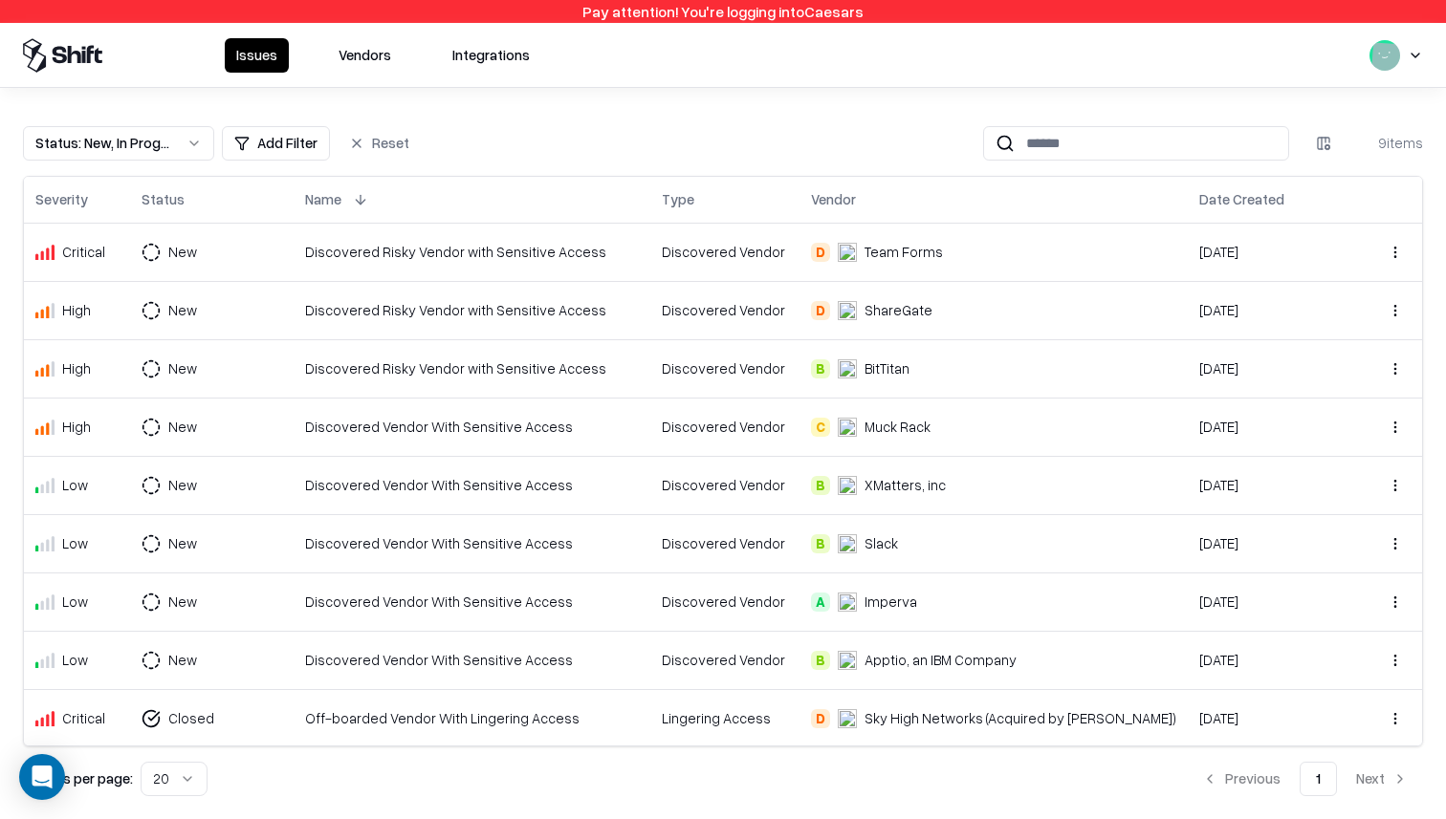
click at [372, 197] on button at bounding box center [360, 199] width 23 height 23
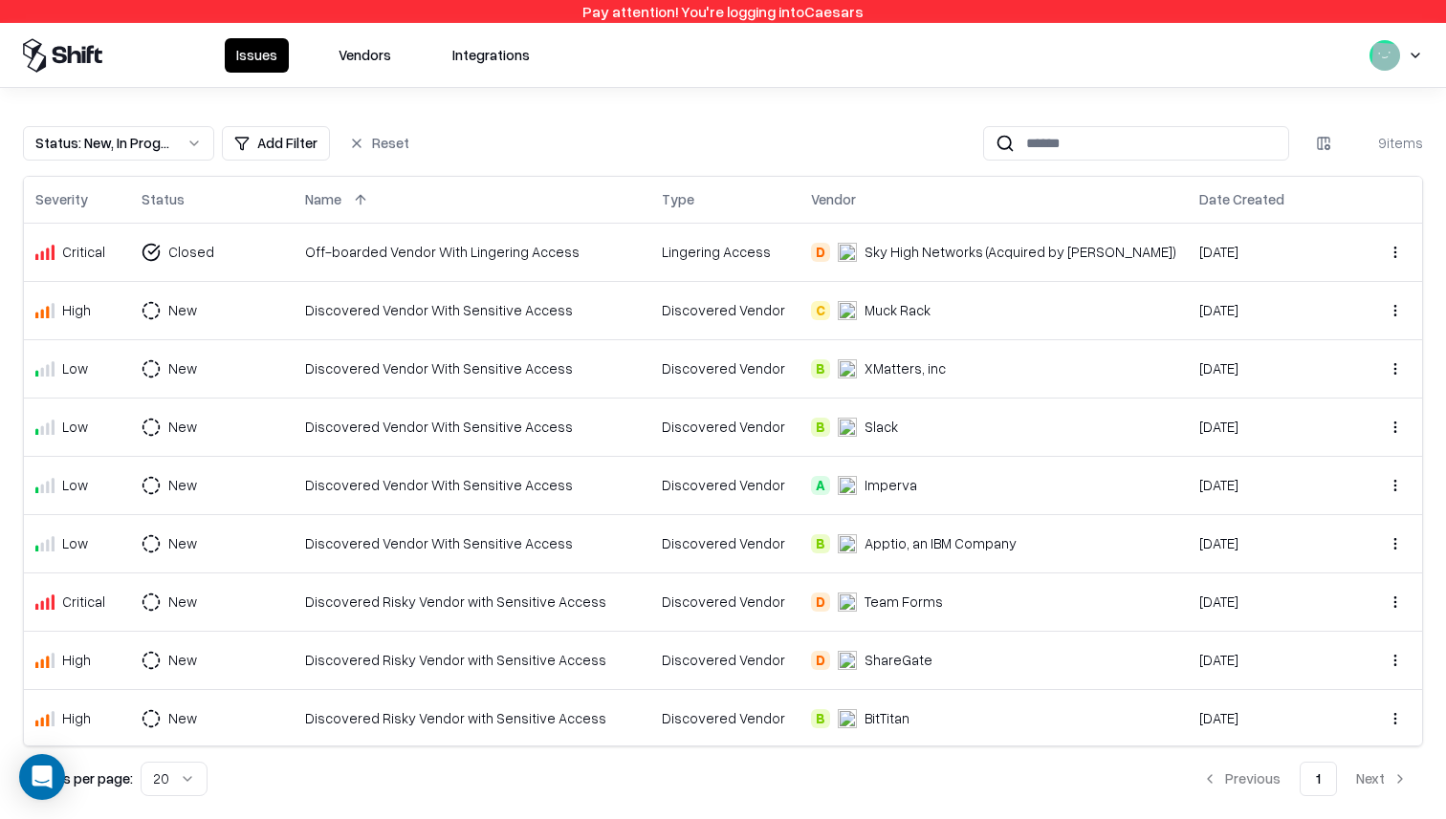
click at [725, 207] on button at bounding box center [713, 199] width 23 height 23
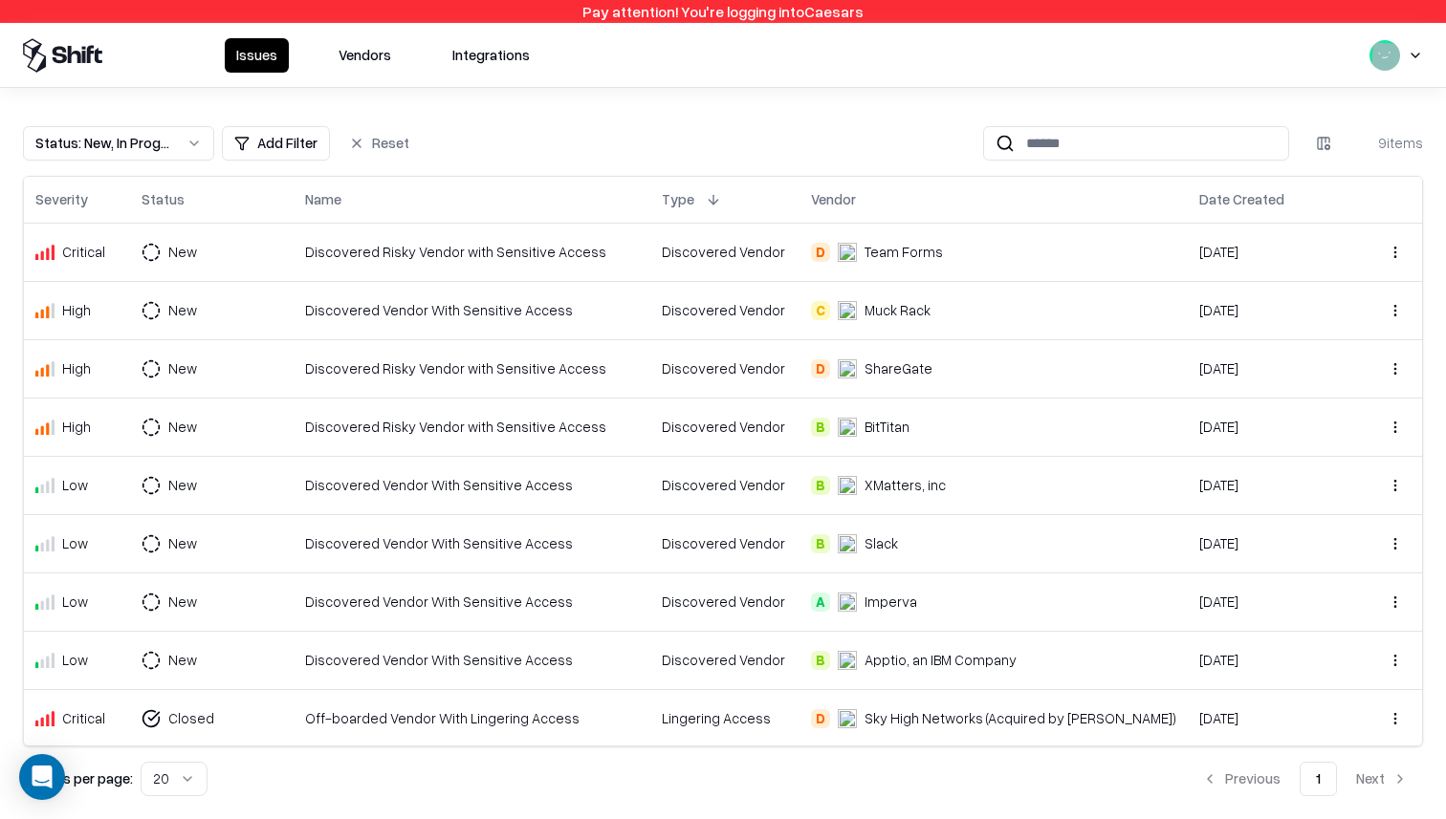
click at [725, 207] on button at bounding box center [713, 199] width 23 height 23
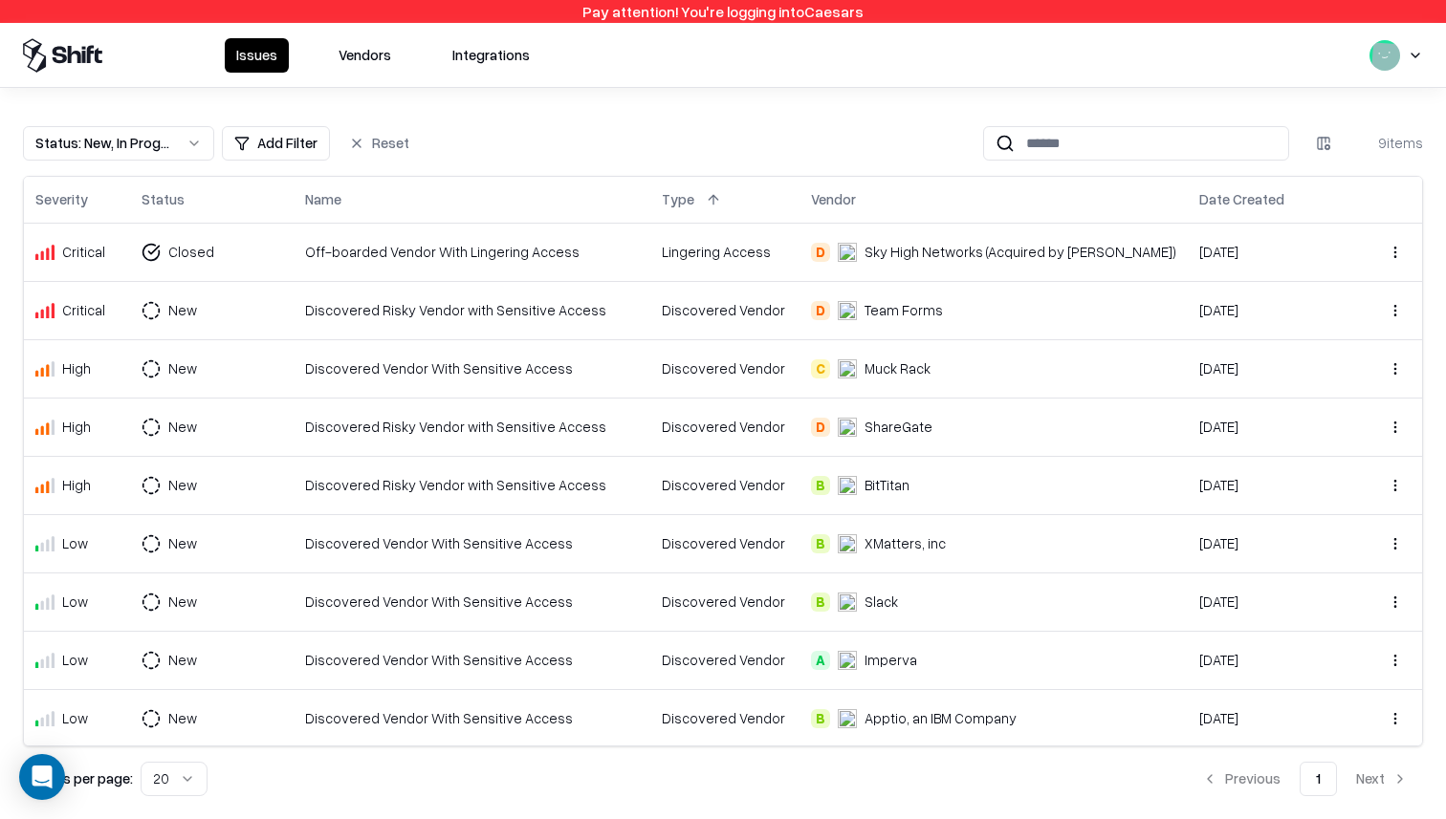
click at [886, 199] on button at bounding box center [874, 199] width 23 height 23
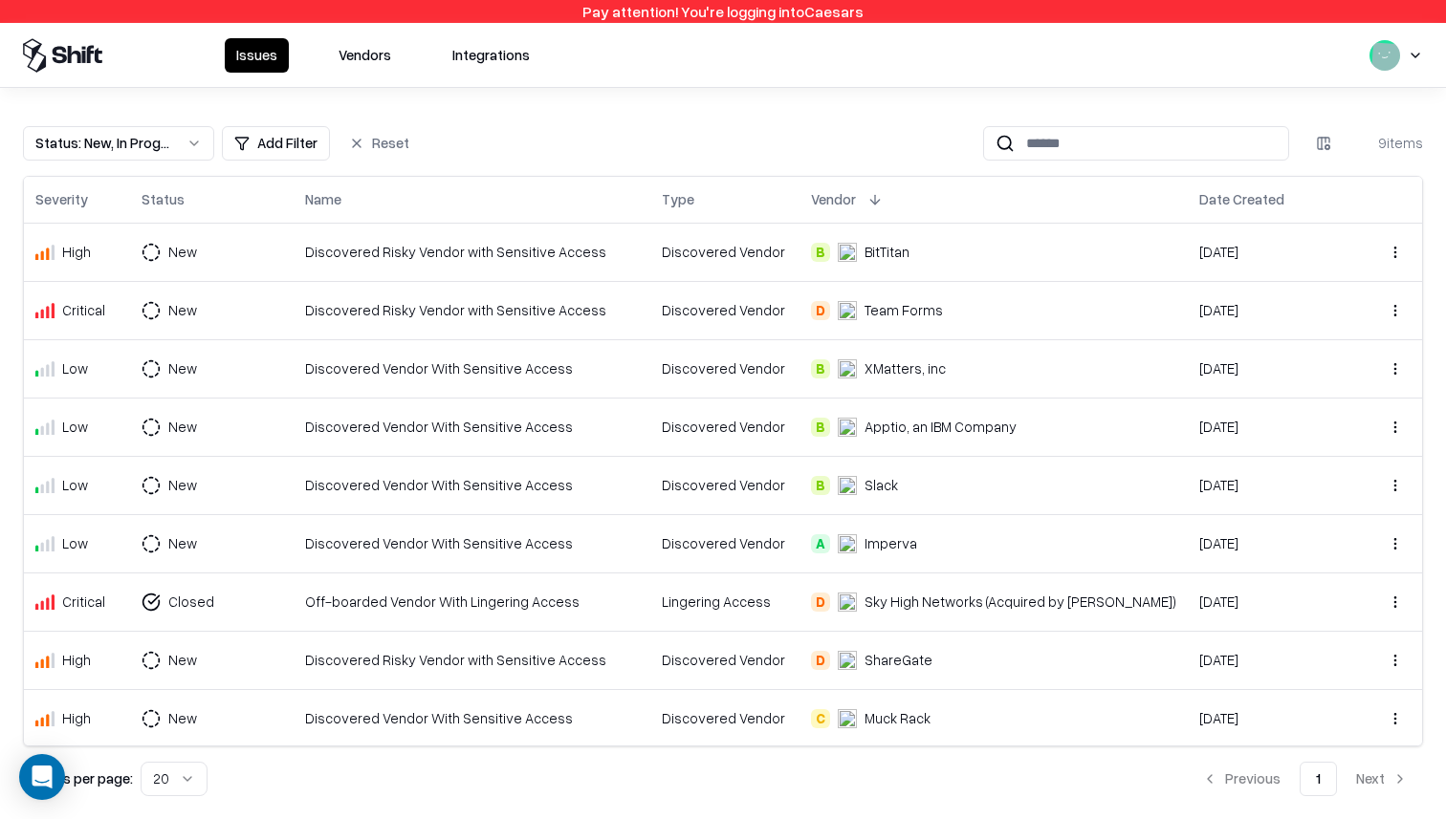
click at [886, 199] on button at bounding box center [874, 199] width 23 height 23
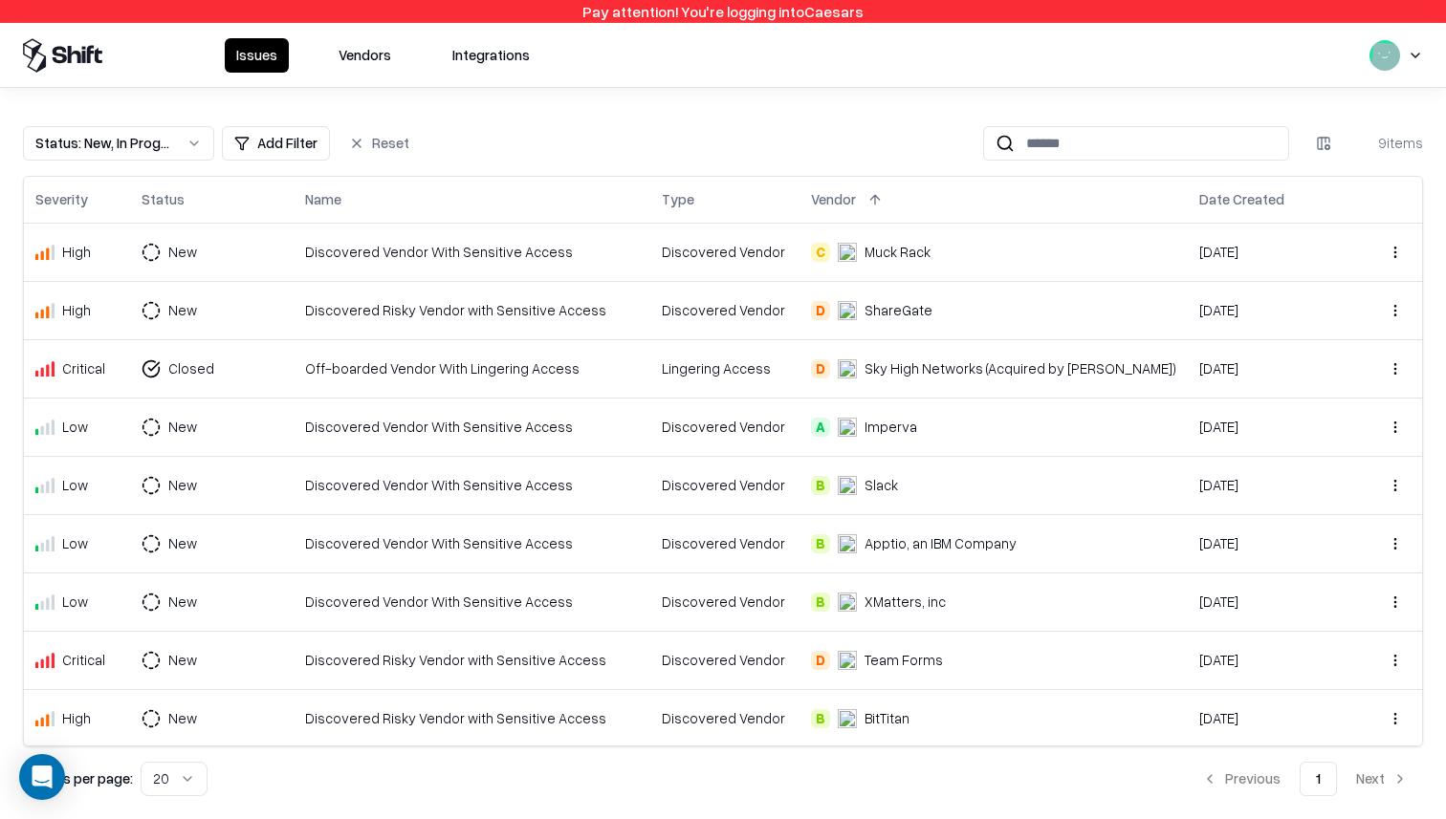
click at [886, 199] on button at bounding box center [874, 199] width 23 height 23
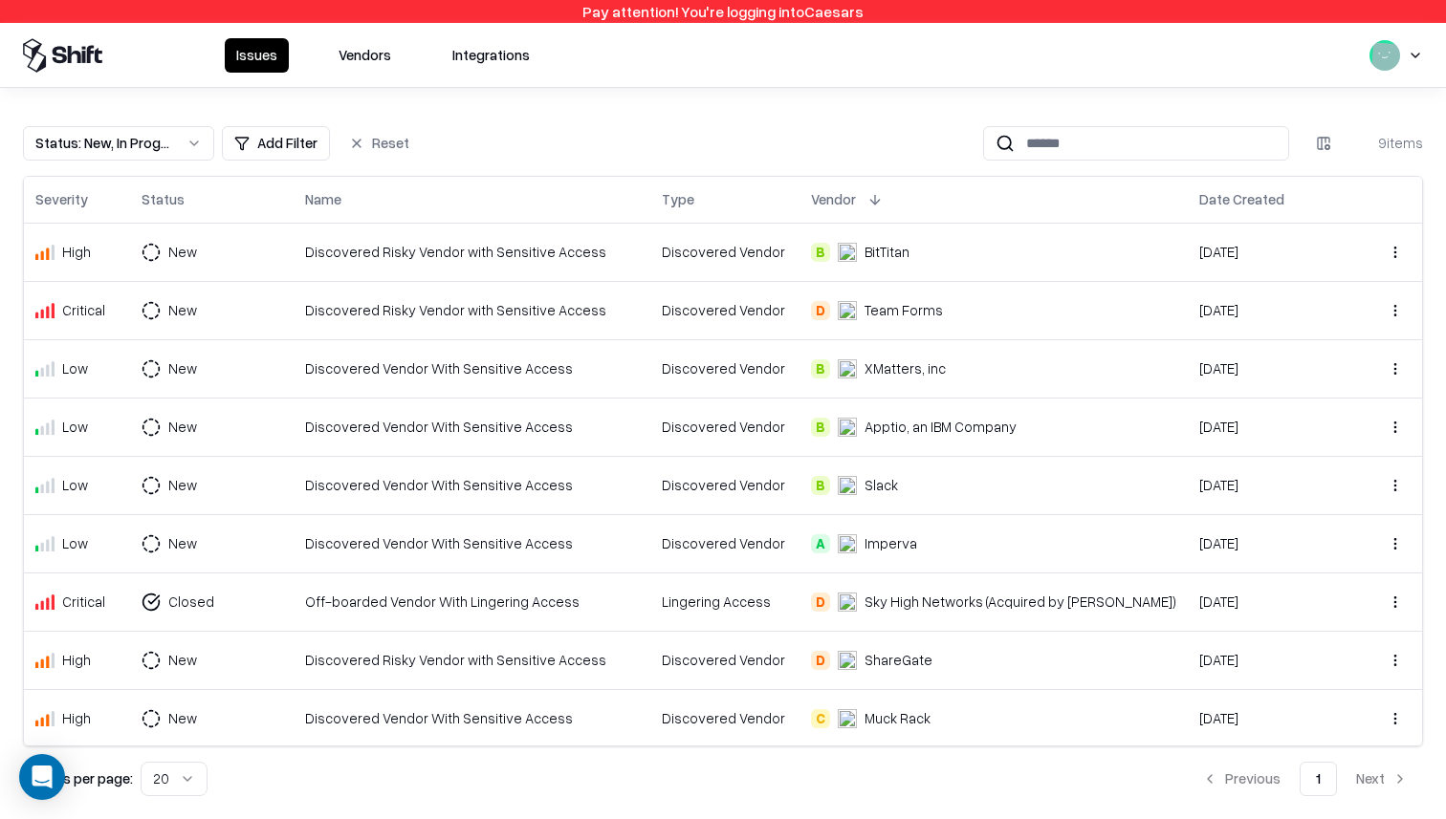
click at [886, 199] on button at bounding box center [874, 199] width 23 height 23
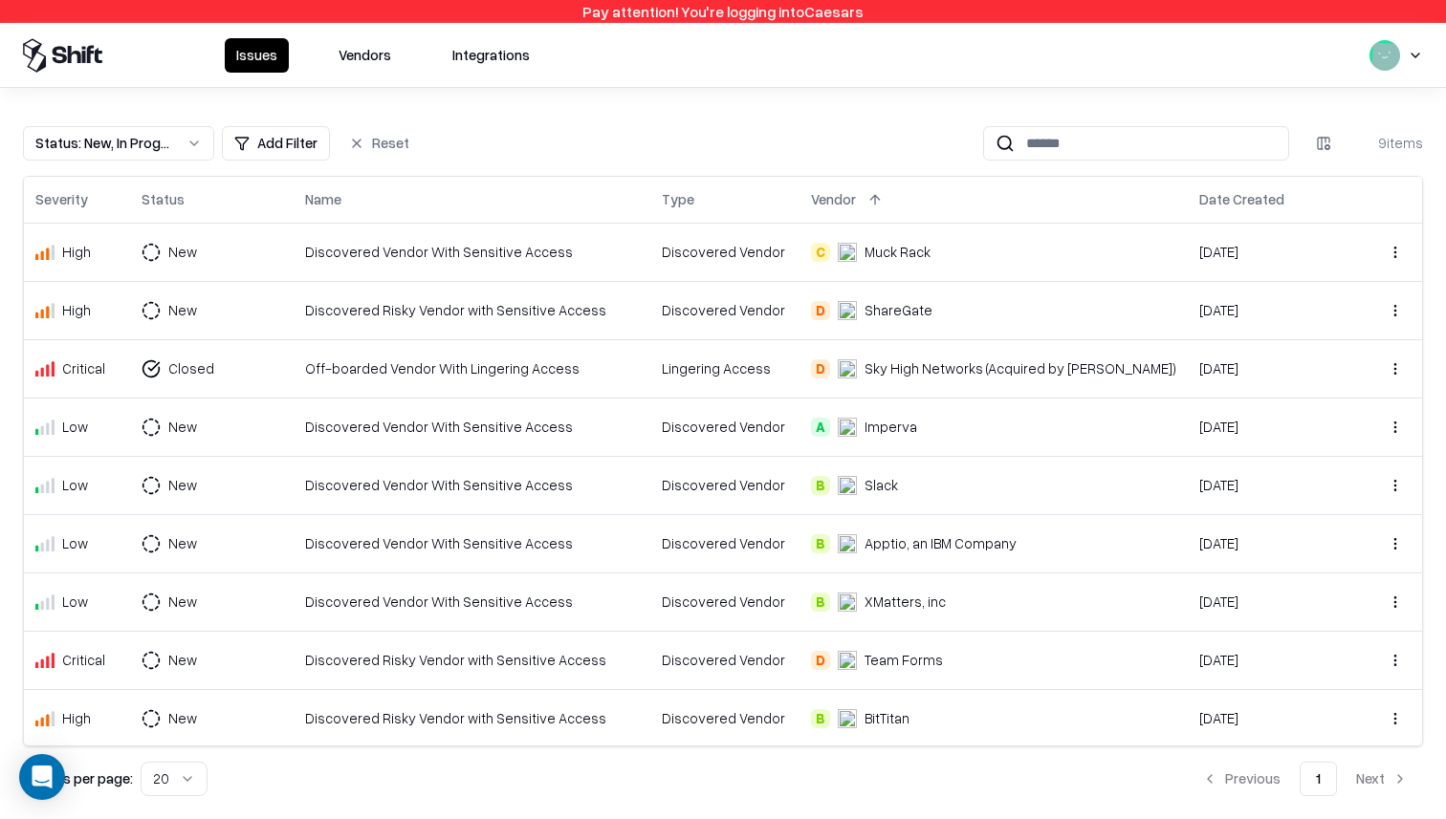
click at [941, 172] on div "Status : New, In Progress, Closed Add Filter Reset 9 items Severity Status Name…" at bounding box center [723, 461] width 1400 height 670
click at [1292, 202] on button at bounding box center [1303, 199] width 23 height 23
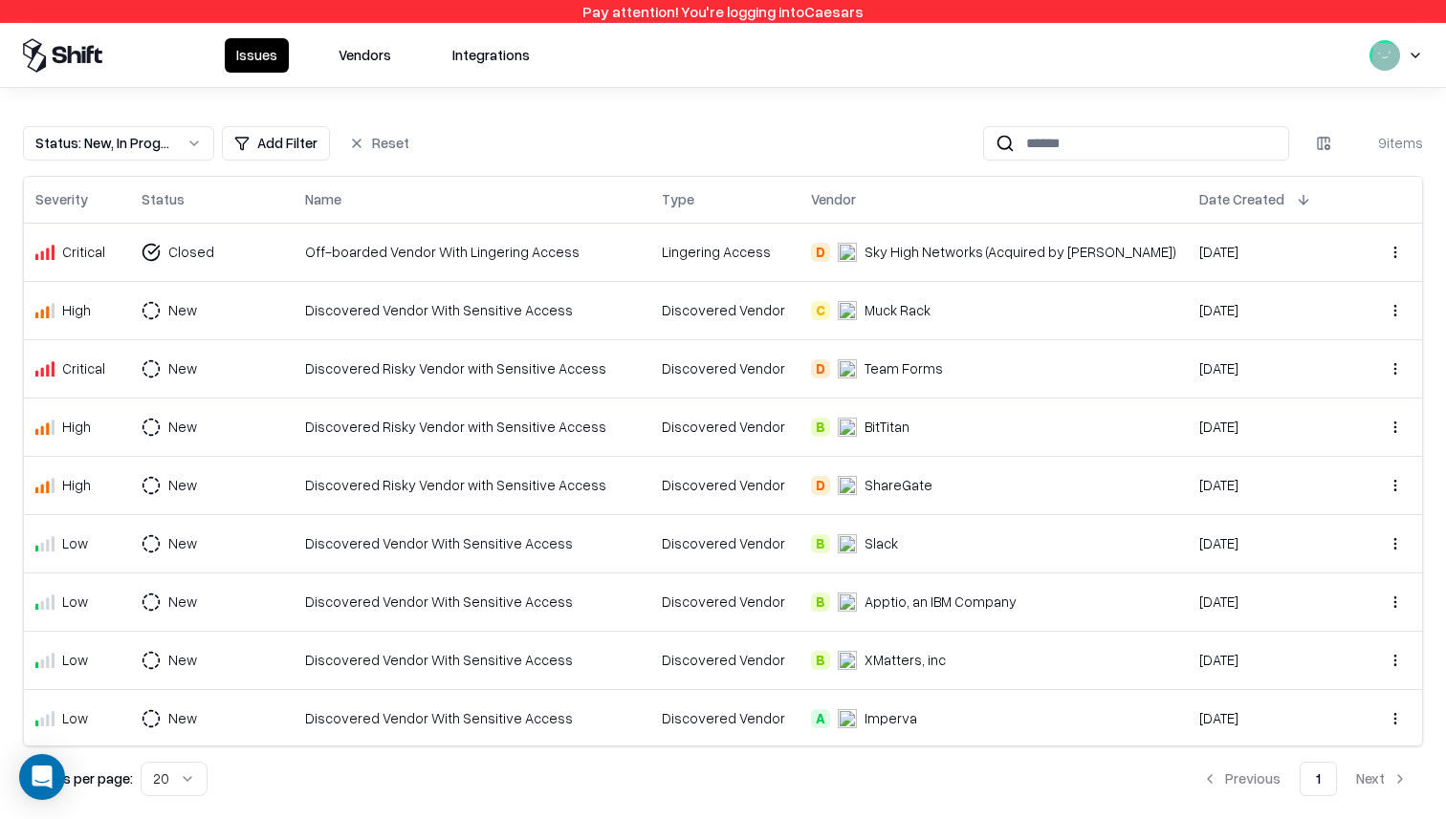
click at [1292, 202] on button at bounding box center [1303, 199] width 23 height 23
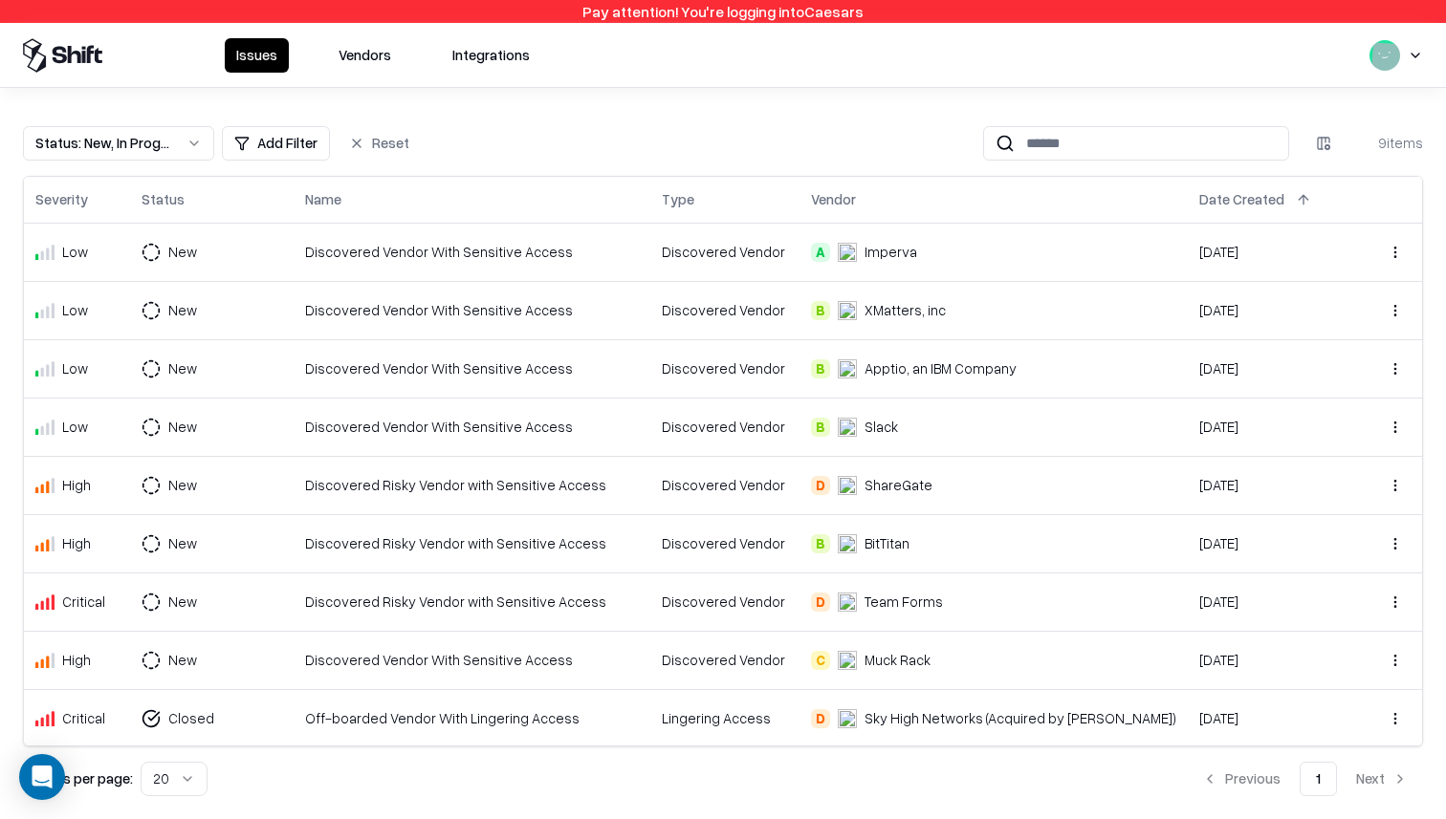
click at [205, 192] on button at bounding box center [203, 199] width 23 height 23
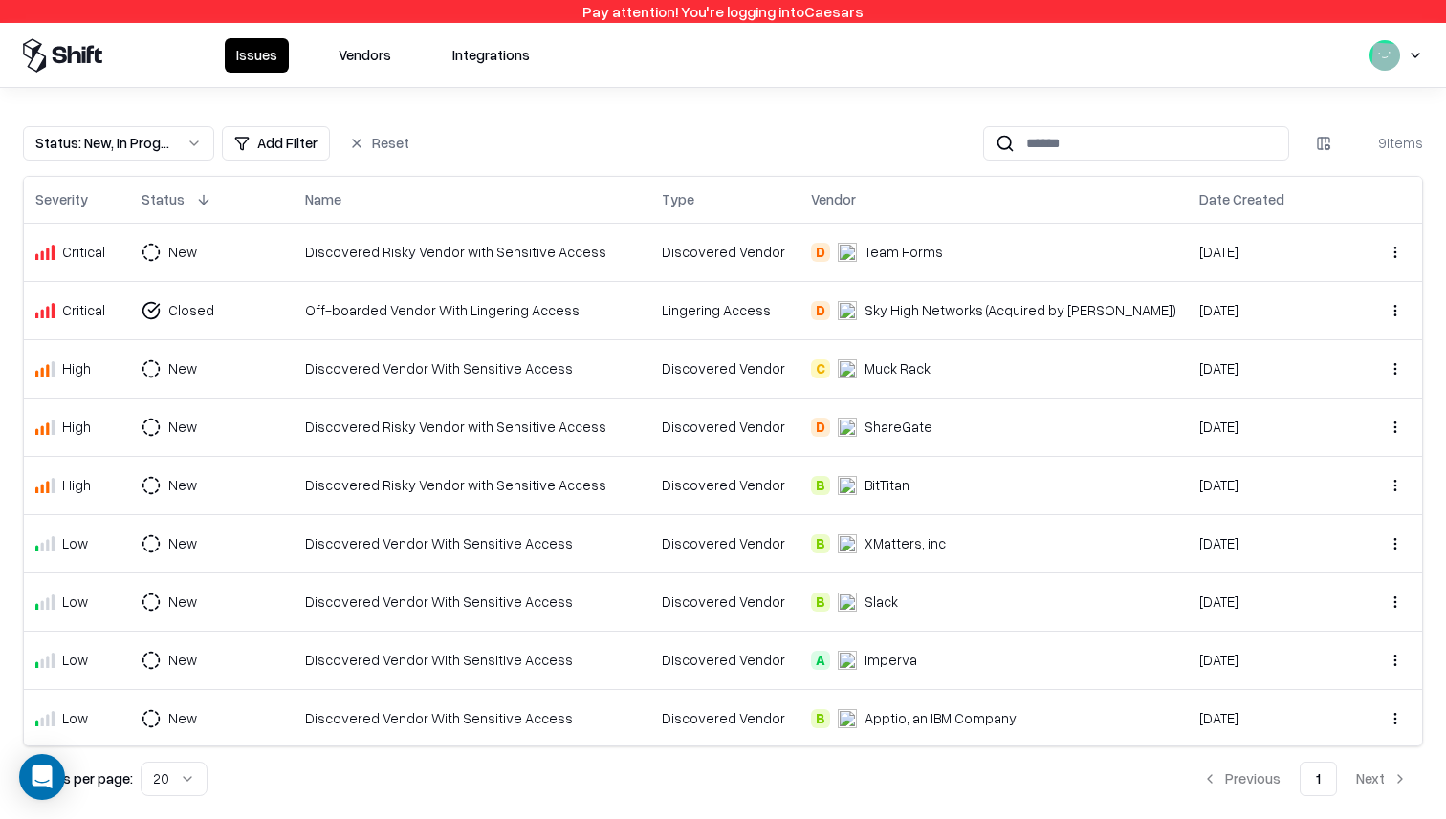
click at [200, 198] on button at bounding box center [203, 199] width 23 height 23
click at [621, 142] on div "Status : New, In Progress, Closed Add Filter Reset 9 items" at bounding box center [723, 143] width 1400 height 34
